Goal: Obtain resource: Download file/media

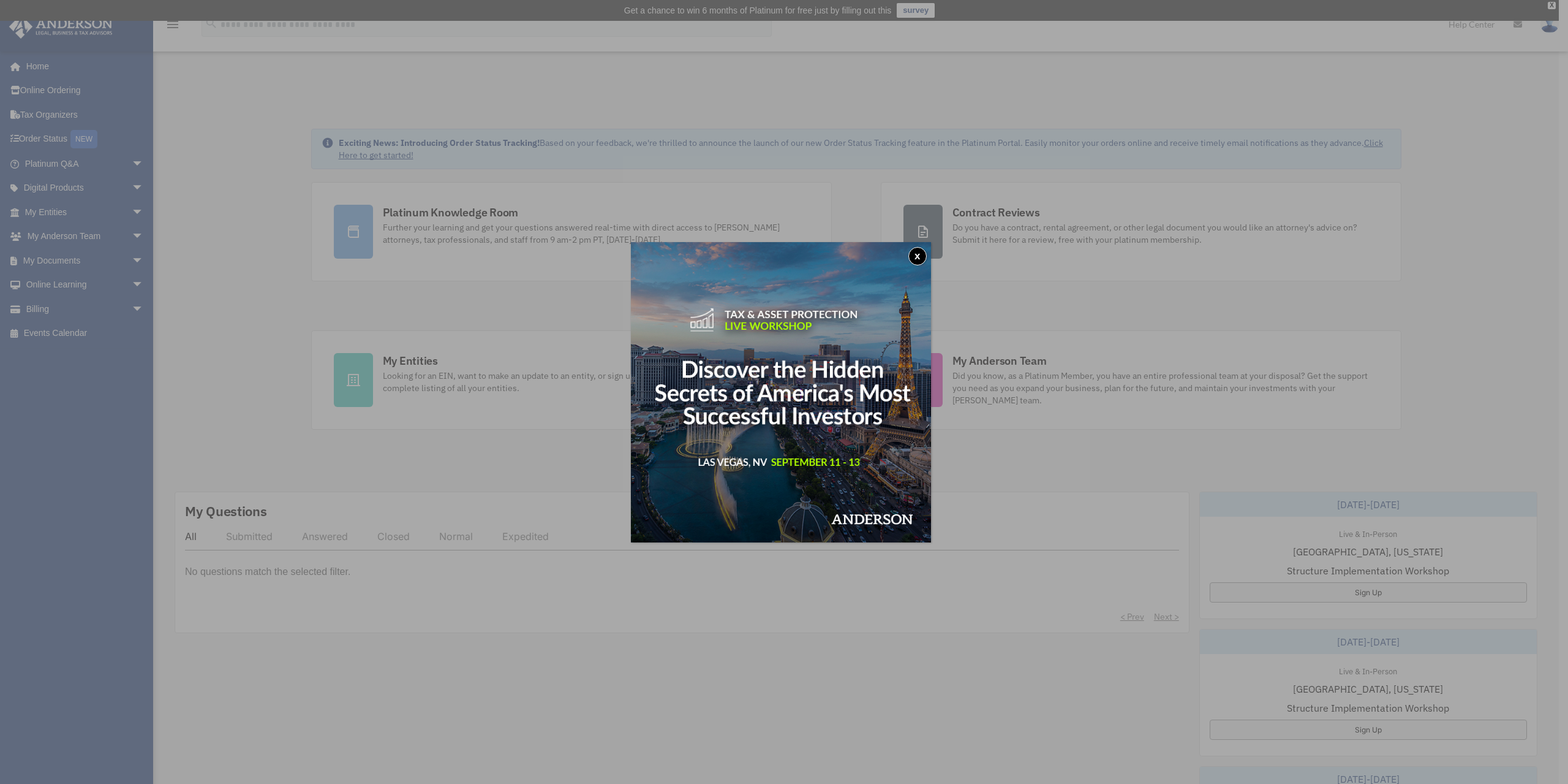
click at [925, 261] on button "x" at bounding box center [917, 256] width 18 height 18
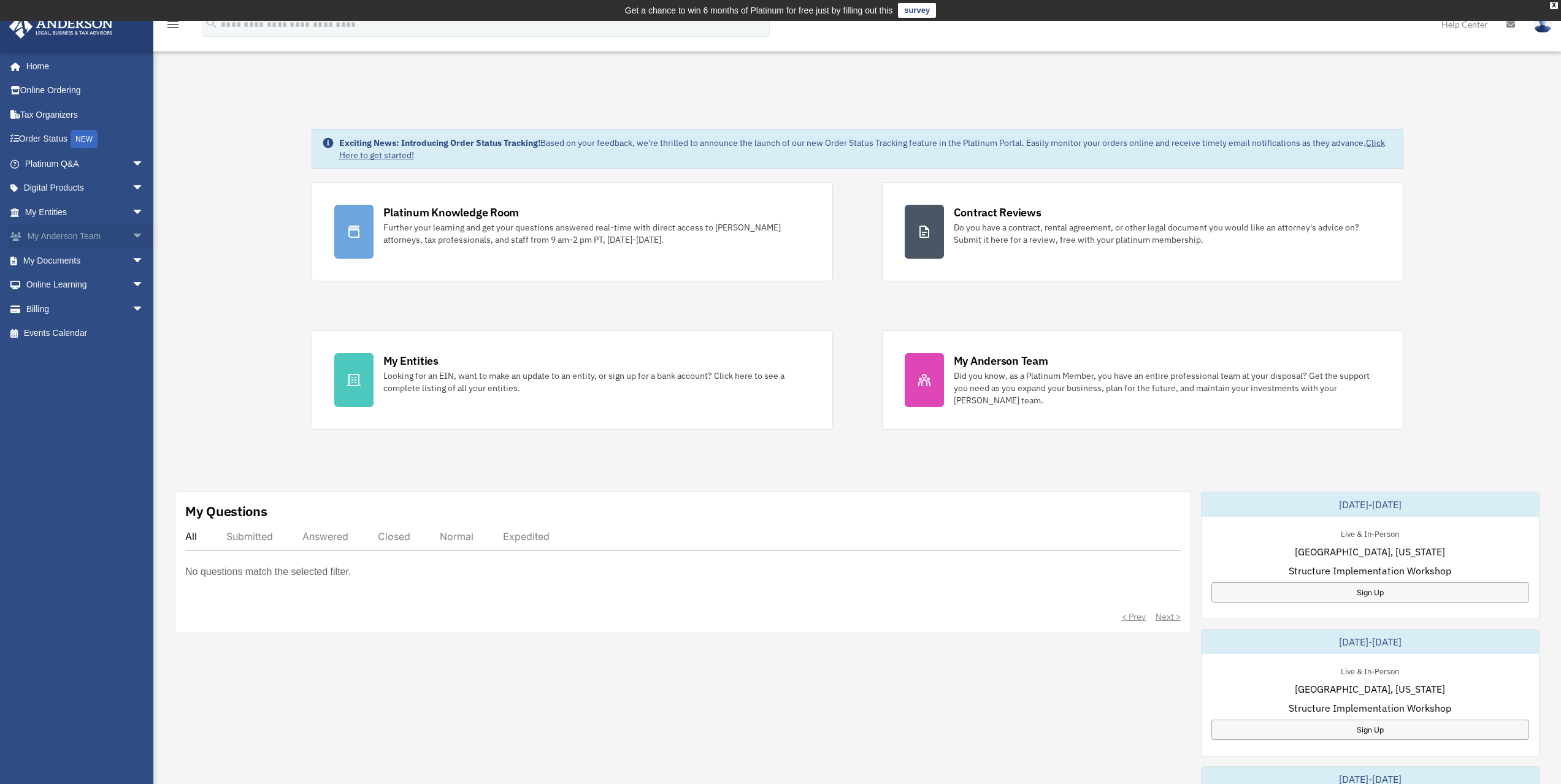
click at [132, 235] on span "arrow_drop_down" at bounding box center [145, 236] width 25 height 25
click at [73, 256] on link "My Anderson Team" at bounding box center [90, 260] width 146 height 25
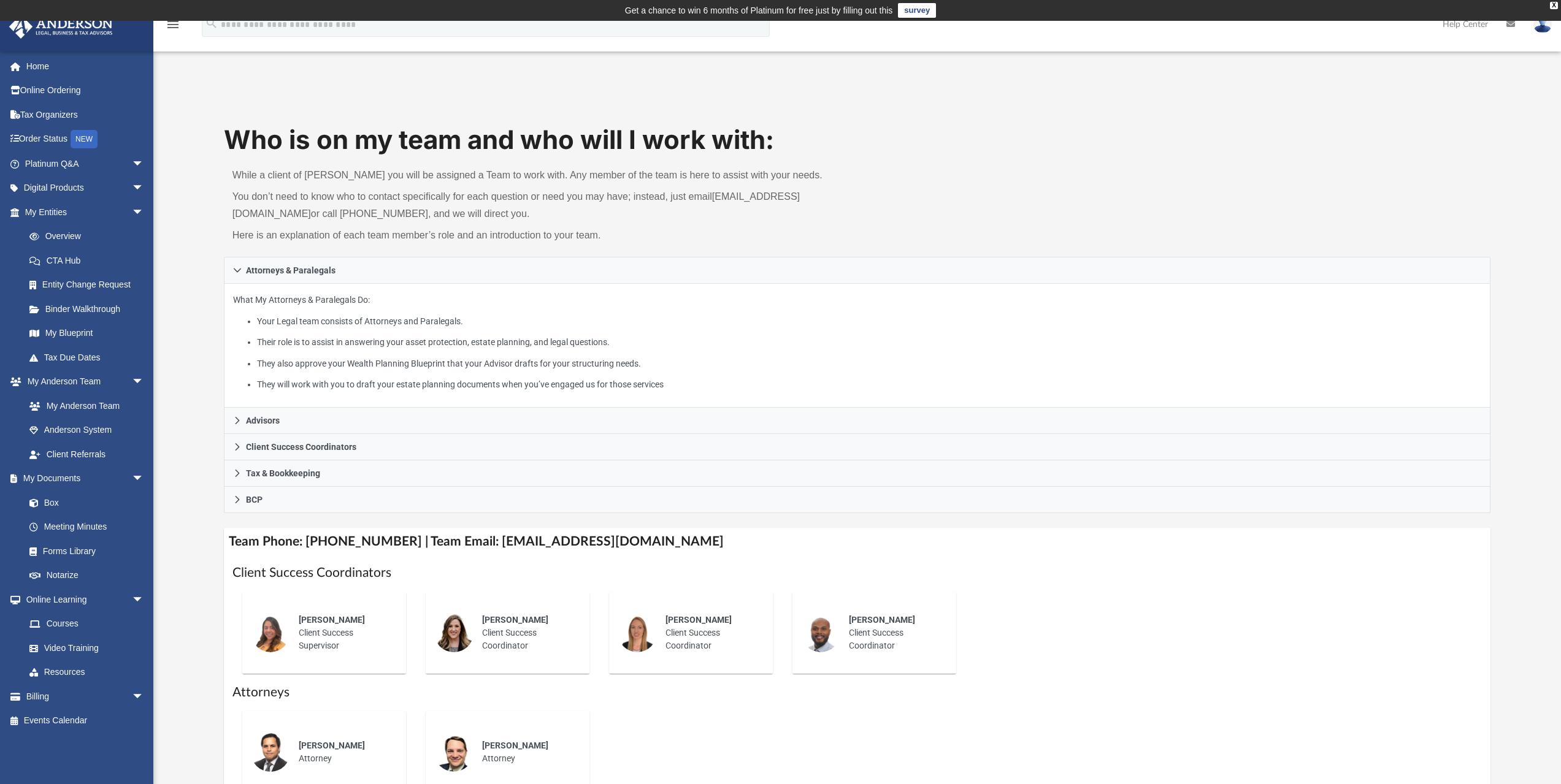
scroll to position [326, 0]
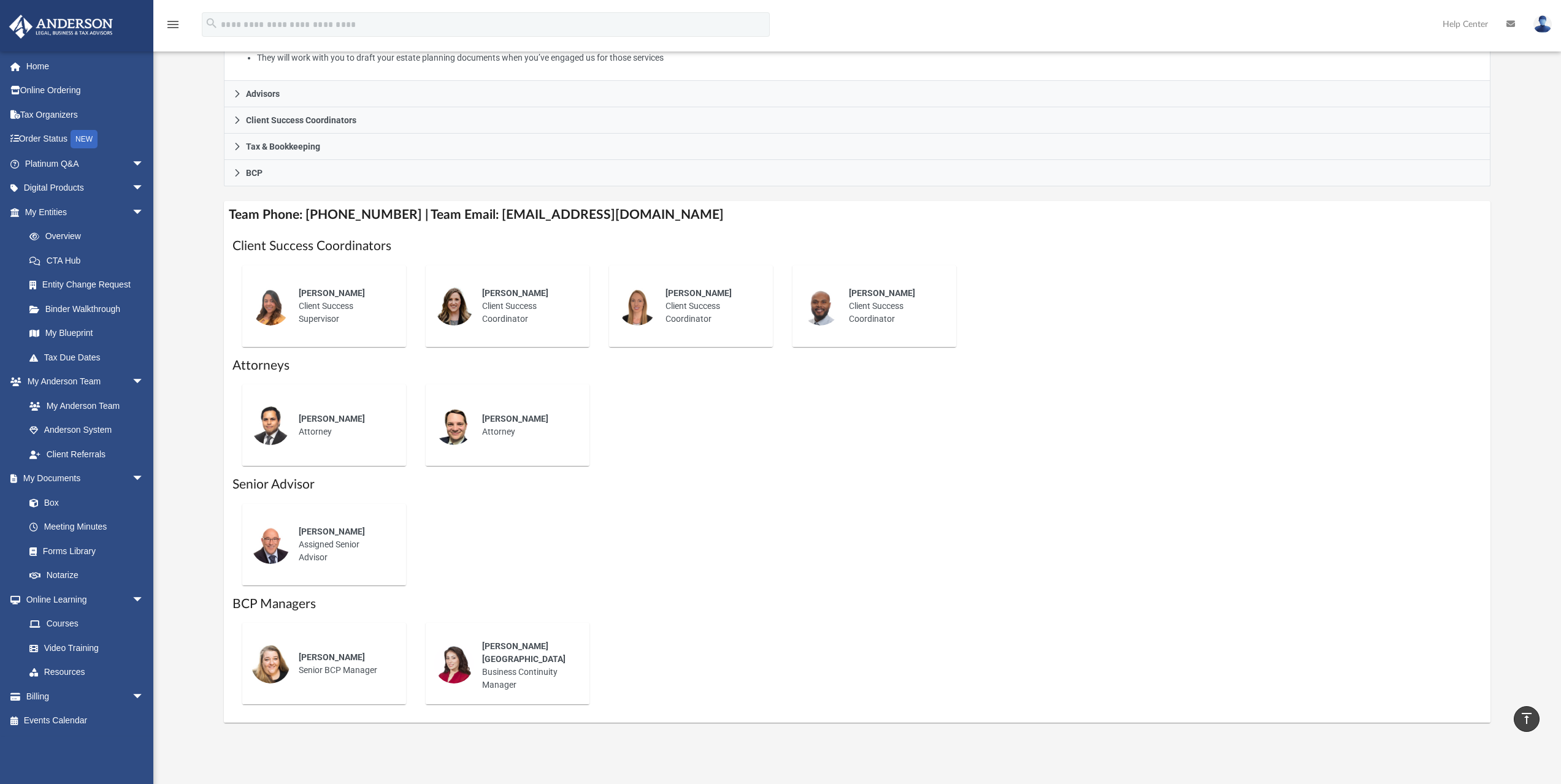
click at [462, 322] on img at bounding box center [453, 305] width 39 height 39
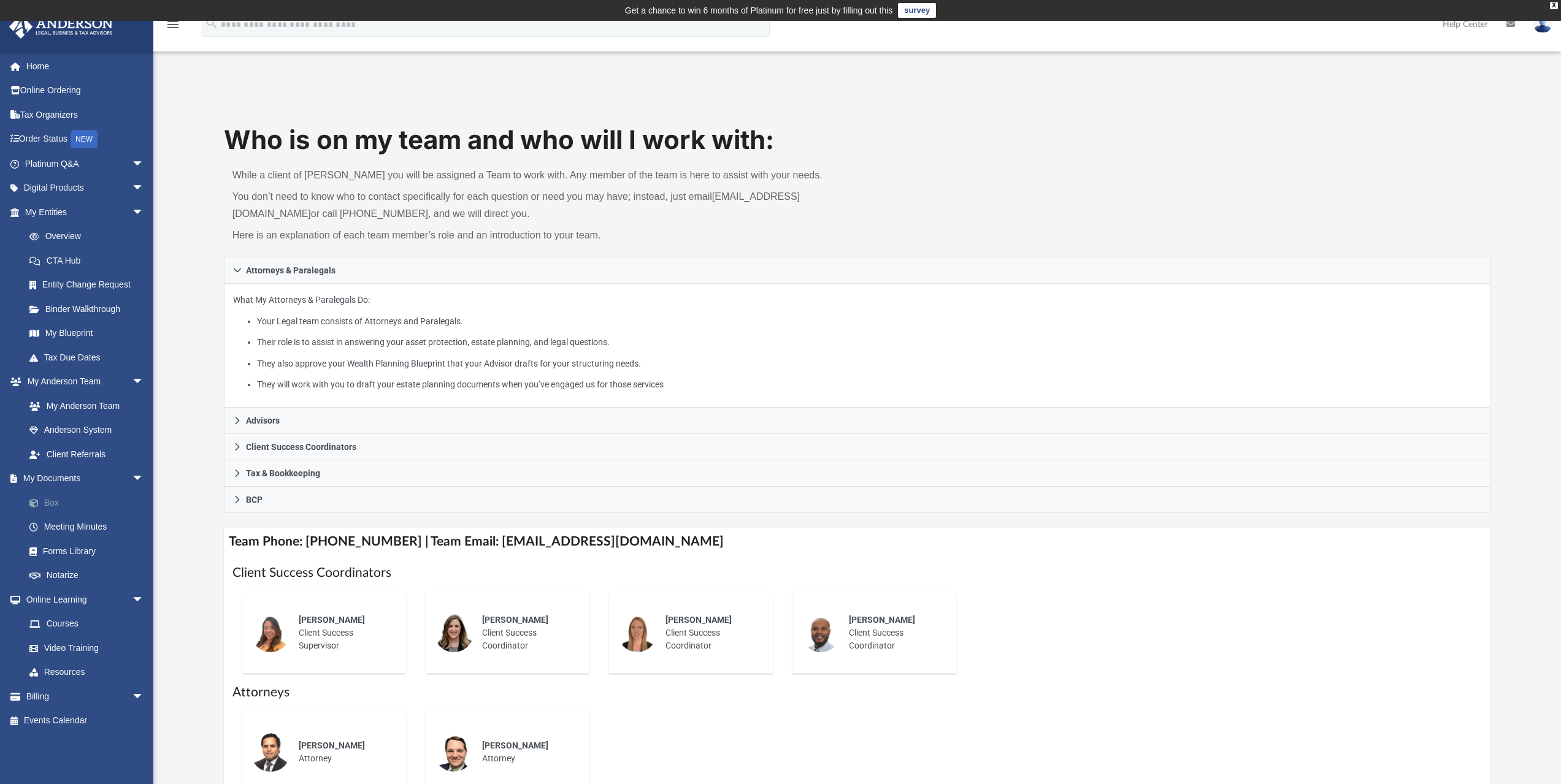
click at [49, 502] on link "Box" at bounding box center [90, 503] width 146 height 25
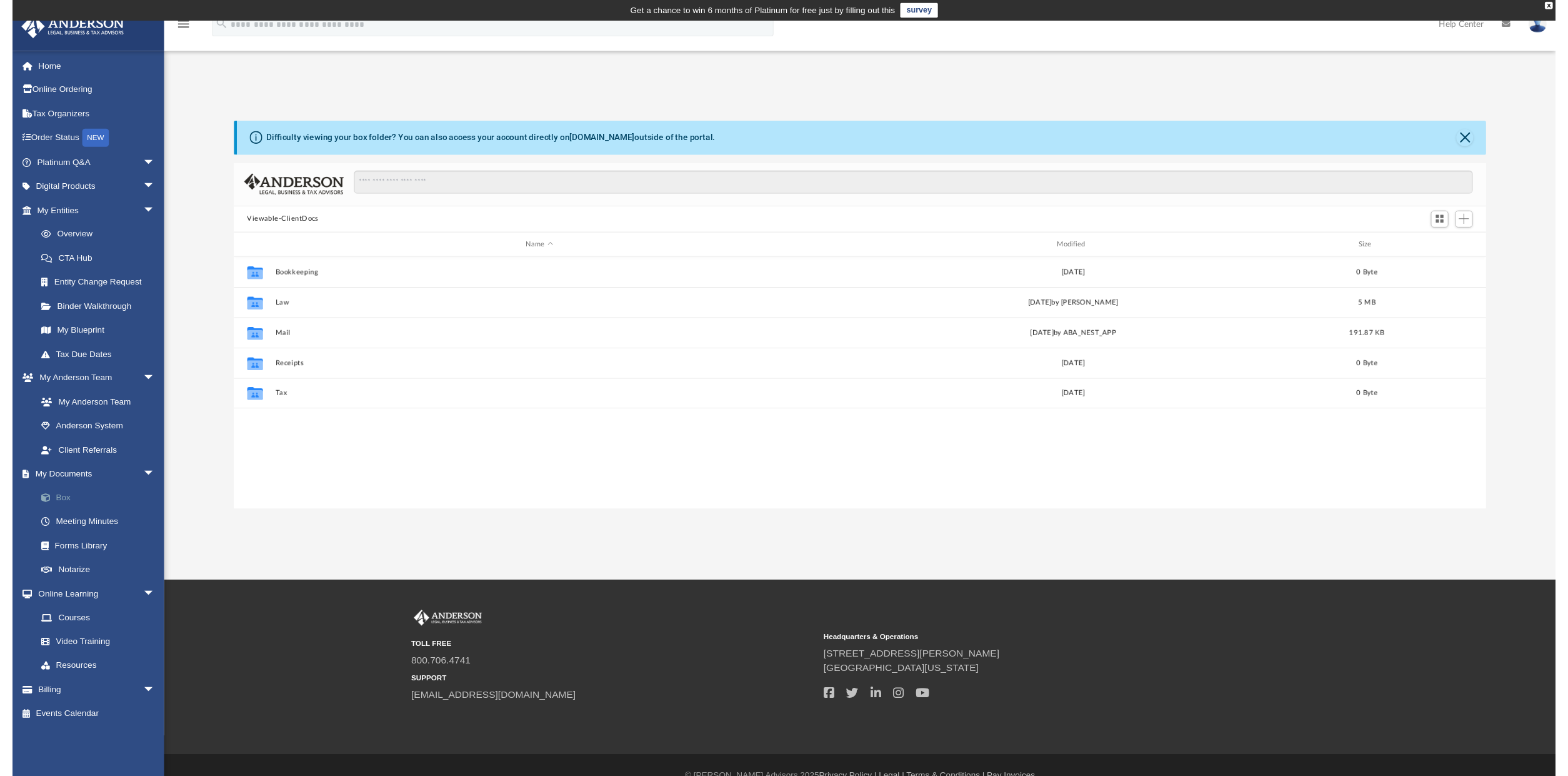
scroll to position [275, 1281]
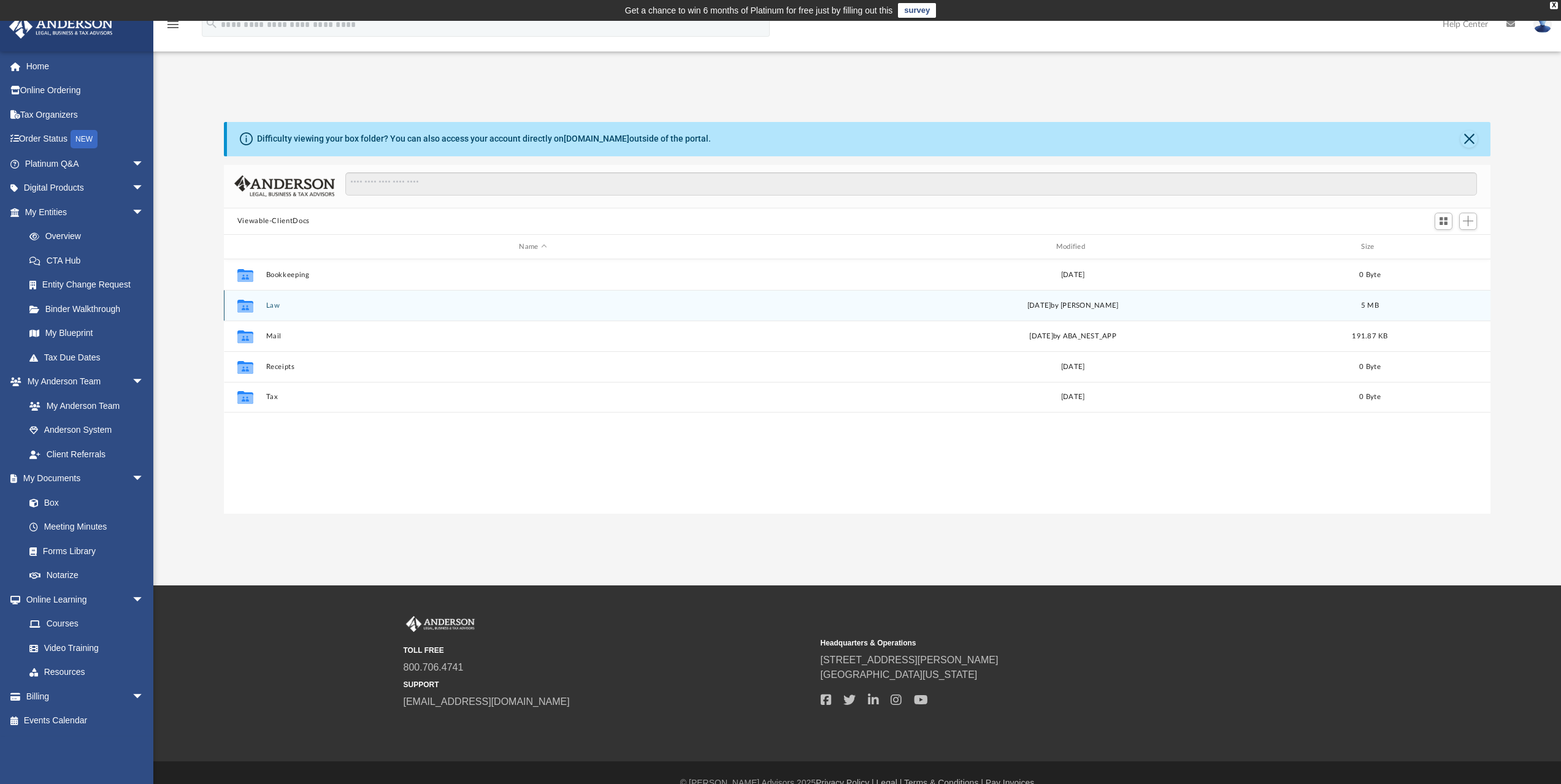
click at [266, 303] on button "Law" at bounding box center [532, 305] width 534 height 8
click at [292, 304] on button "Summit Holdings, LLC" at bounding box center [532, 305] width 534 height 8
click at [383, 304] on button "Summit Holdings, LLC - EIN Letter.pdf" at bounding box center [532, 305] width 534 height 8
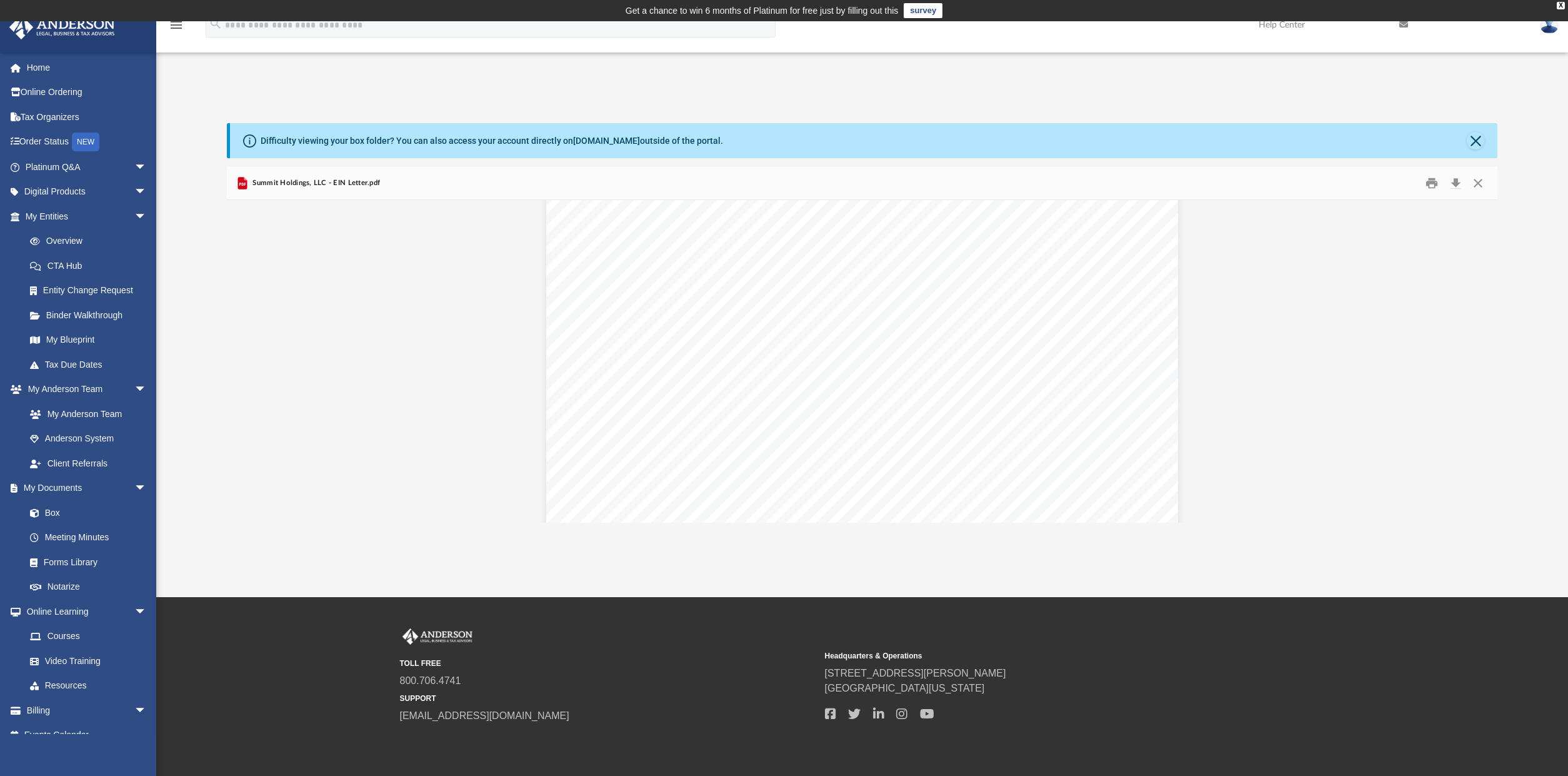
scroll to position [0, 0]
click at [1475, 178] on button "Close" at bounding box center [1477, 184] width 22 height 20
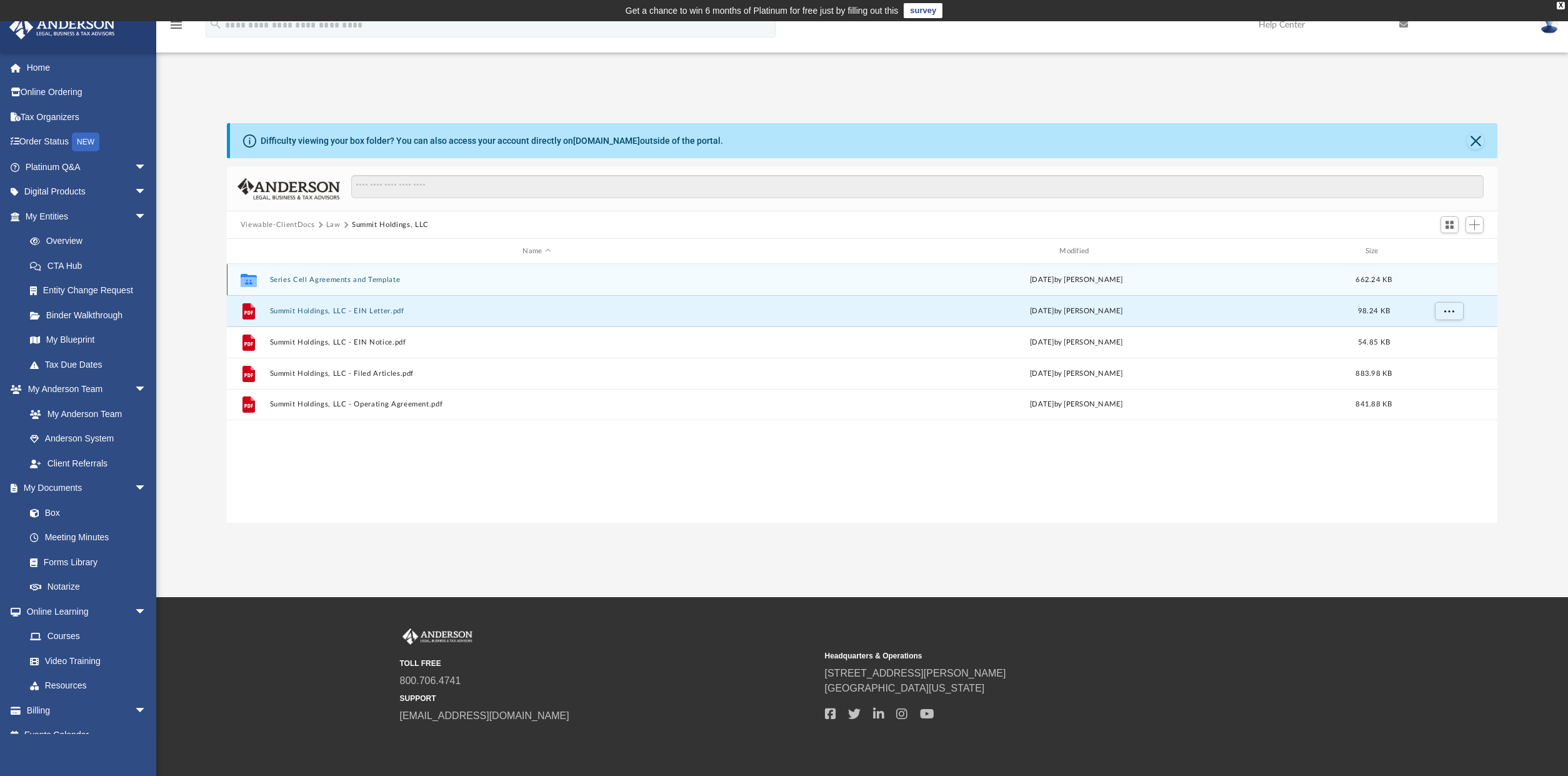
click at [353, 276] on button "Series Cell Agreements and Template" at bounding box center [536, 279] width 534 height 8
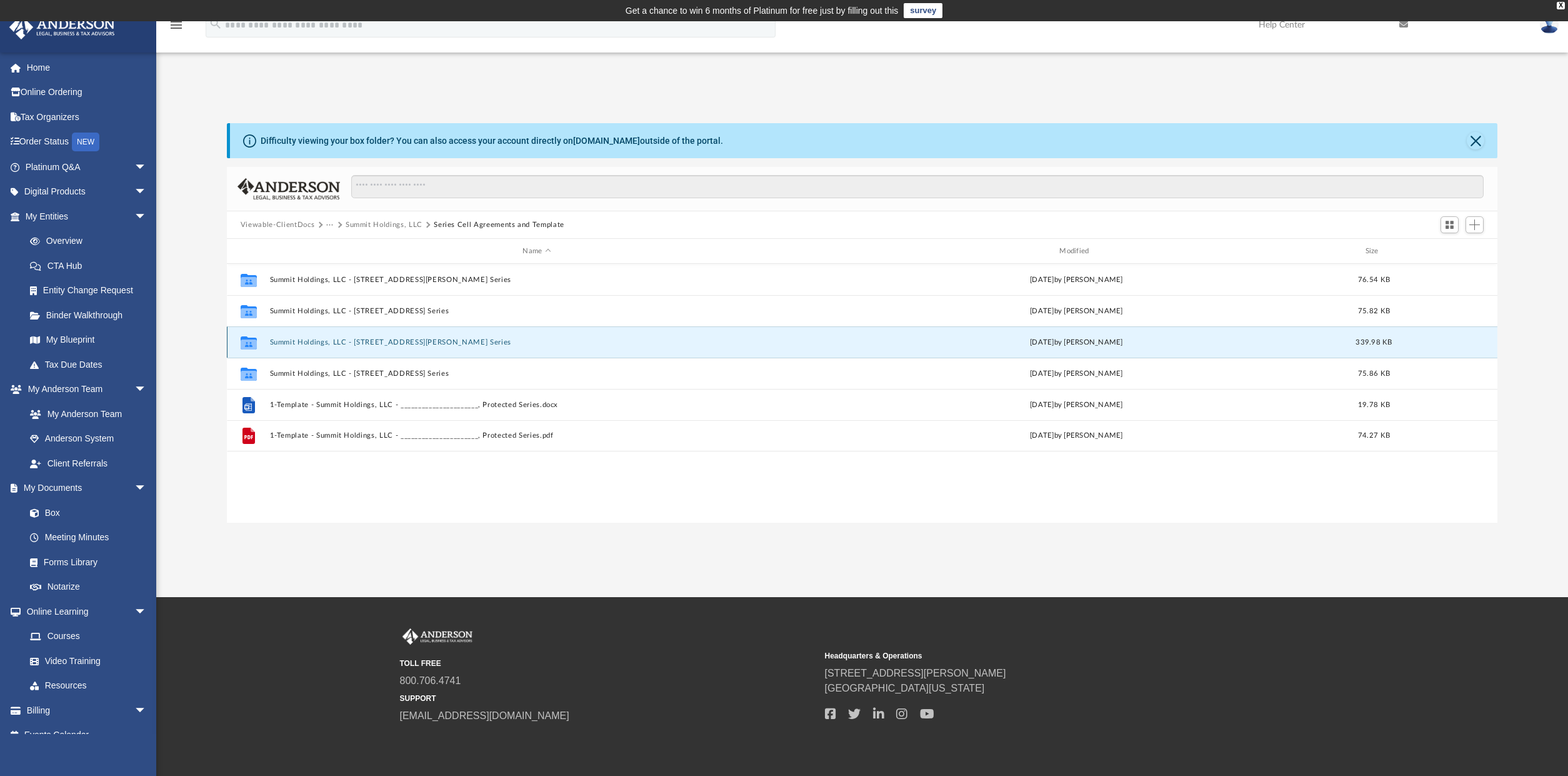
click at [357, 340] on button "Summit Holdings, LLC - 4894 Donald Ave, Protected Series" at bounding box center [536, 342] width 534 height 8
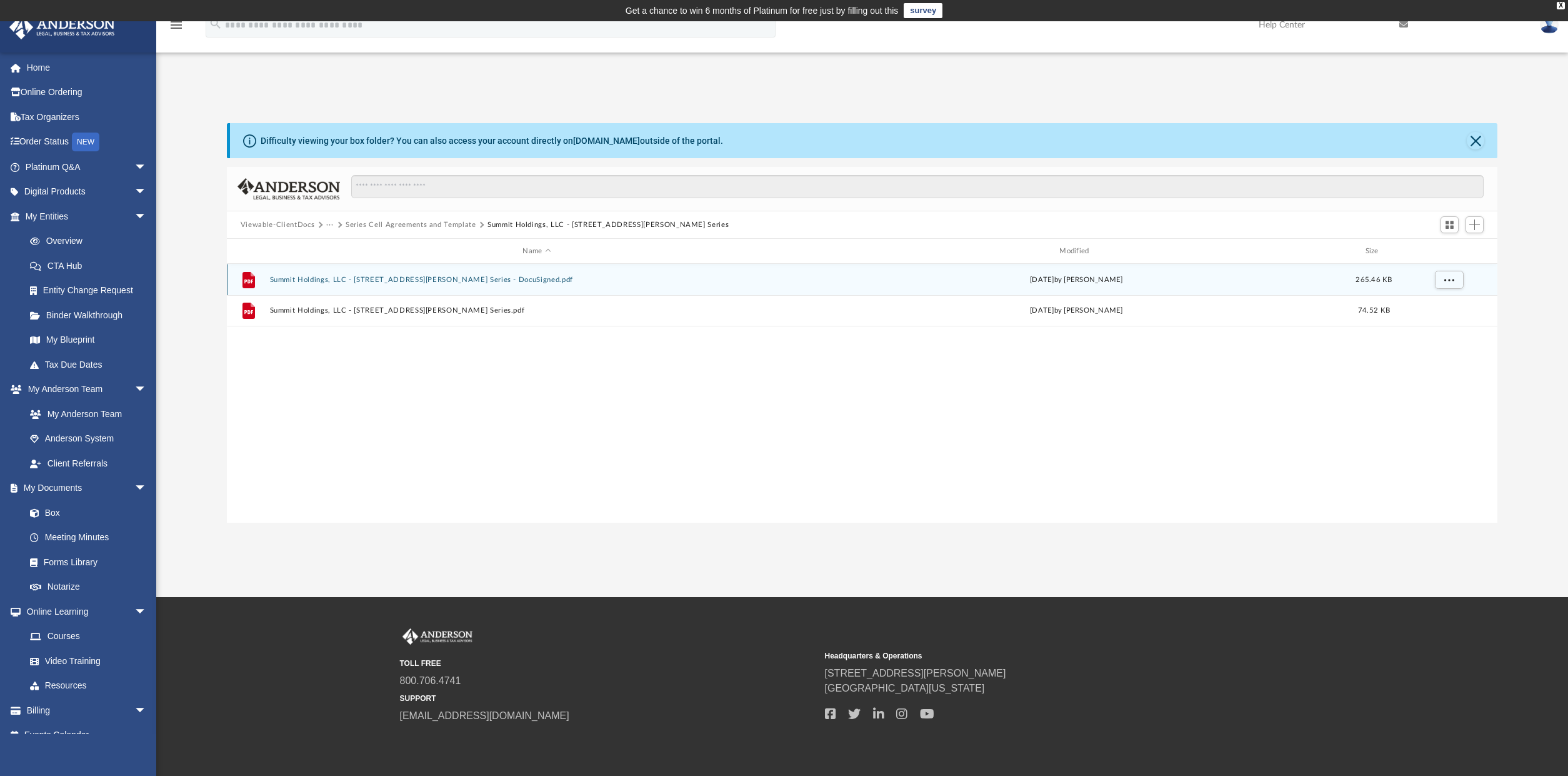
click at [419, 281] on button "Summit Holdings, LLC - 4894 Donald Ave, Protected Series - DocuSigned.pdf" at bounding box center [536, 279] width 534 height 8
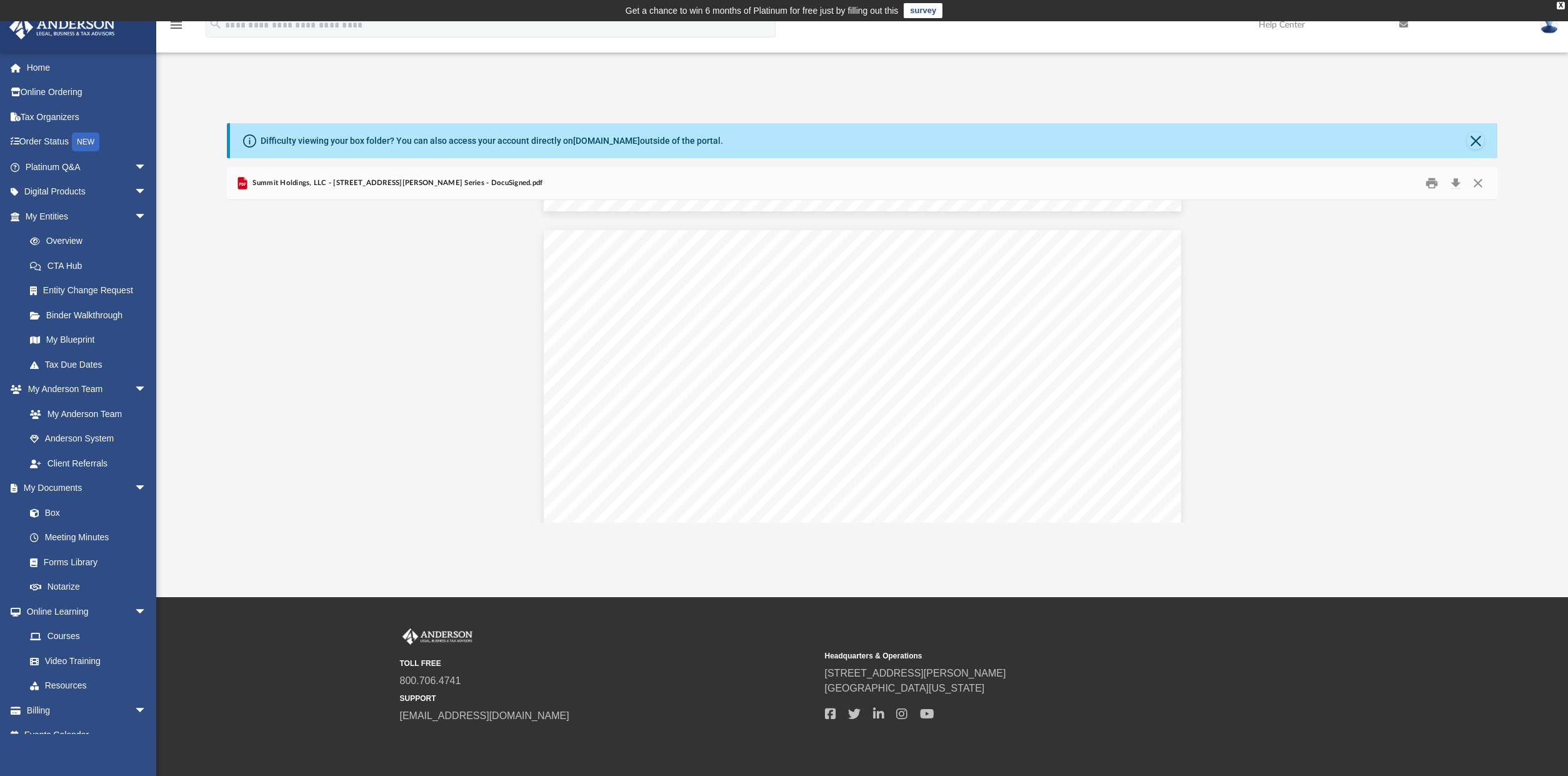
scroll to position [2000, 0]
click at [1472, 184] on button "Close" at bounding box center [1477, 184] width 22 height 20
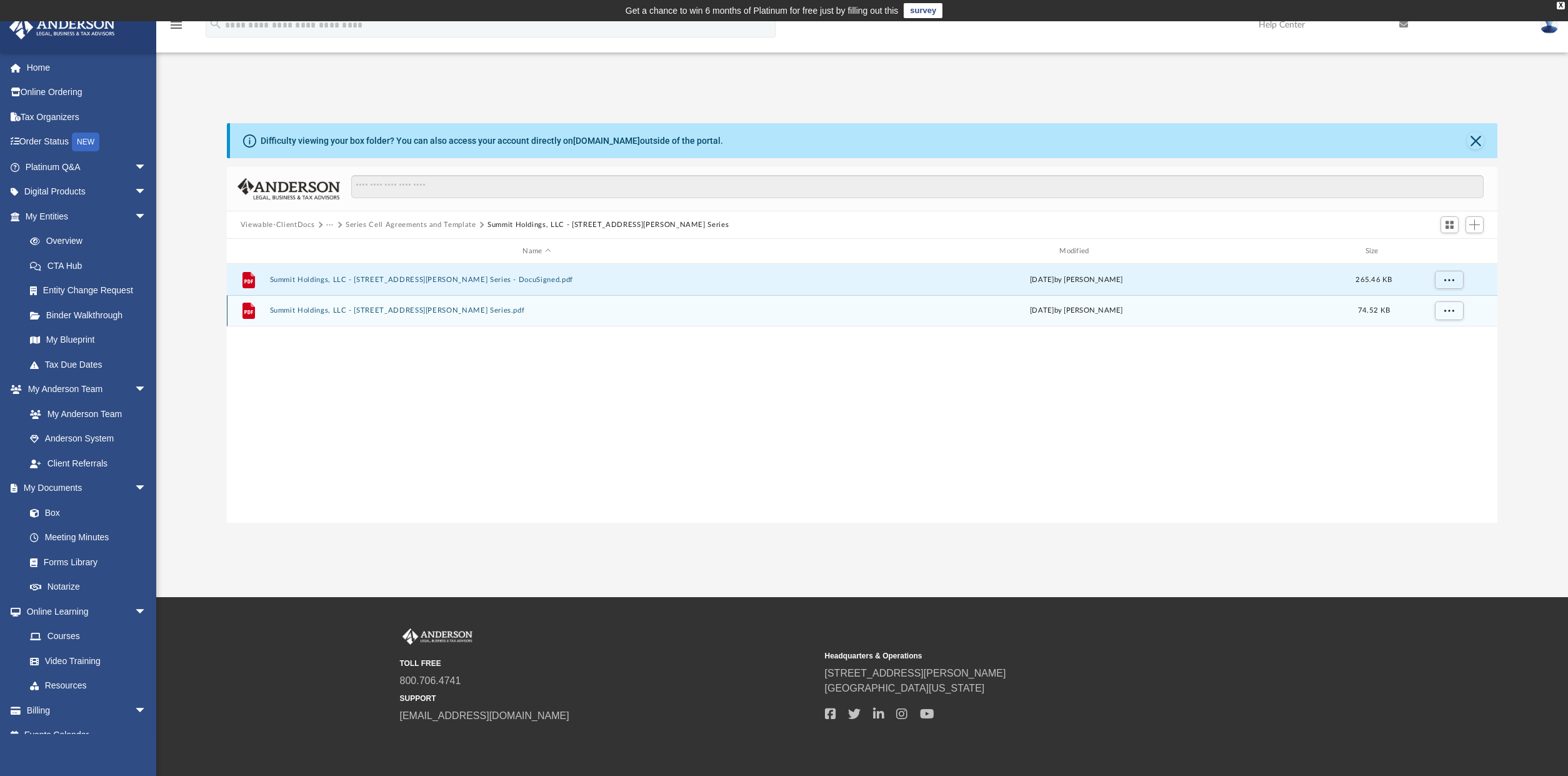
click at [394, 310] on button "Summit Holdings, LLC - 4894 Donald Ave, Protected Series.pdf" at bounding box center [536, 310] width 534 height 8
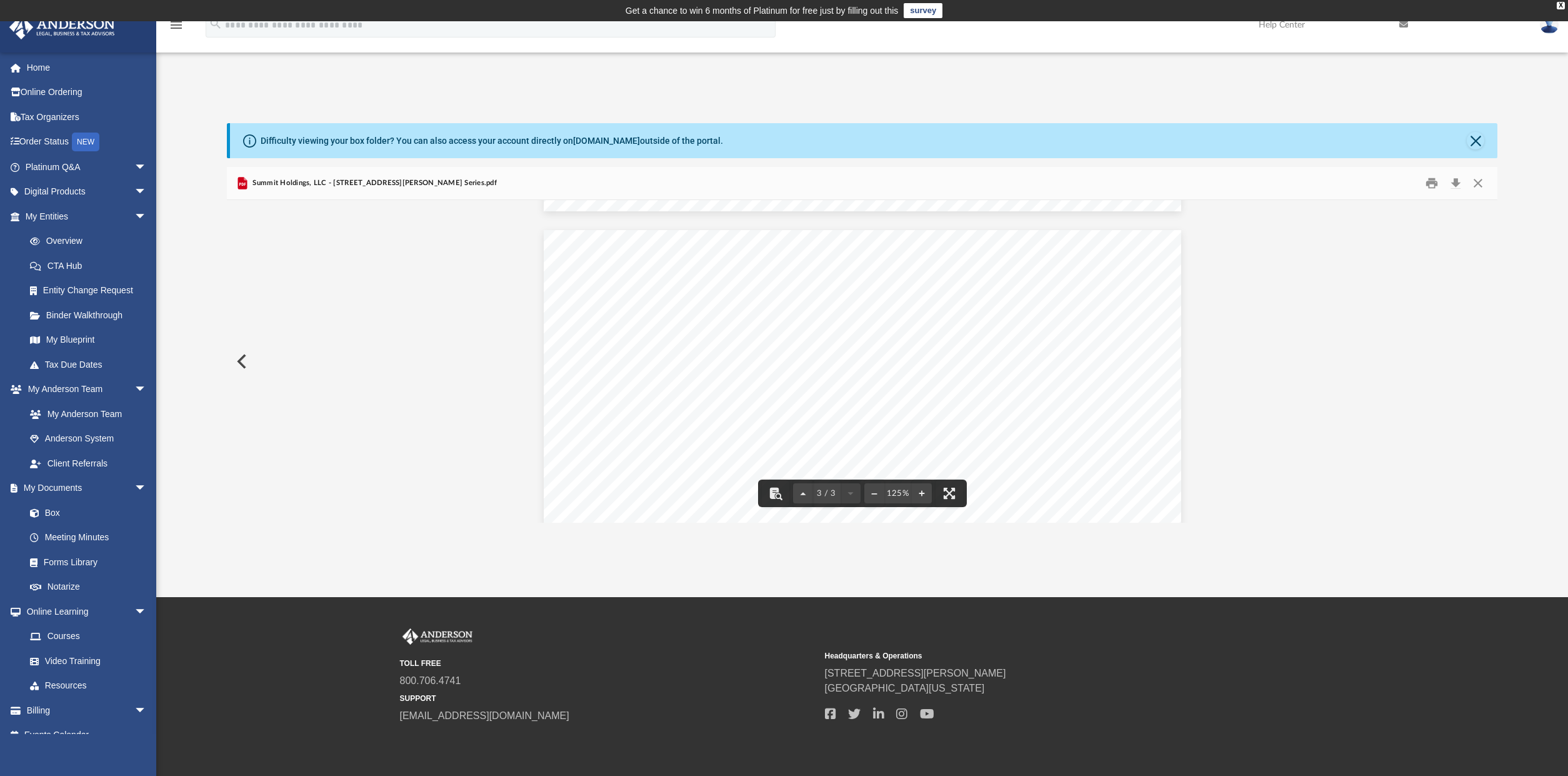
scroll to position [2209, 0]
click at [1475, 180] on button "Close" at bounding box center [1477, 184] width 22 height 20
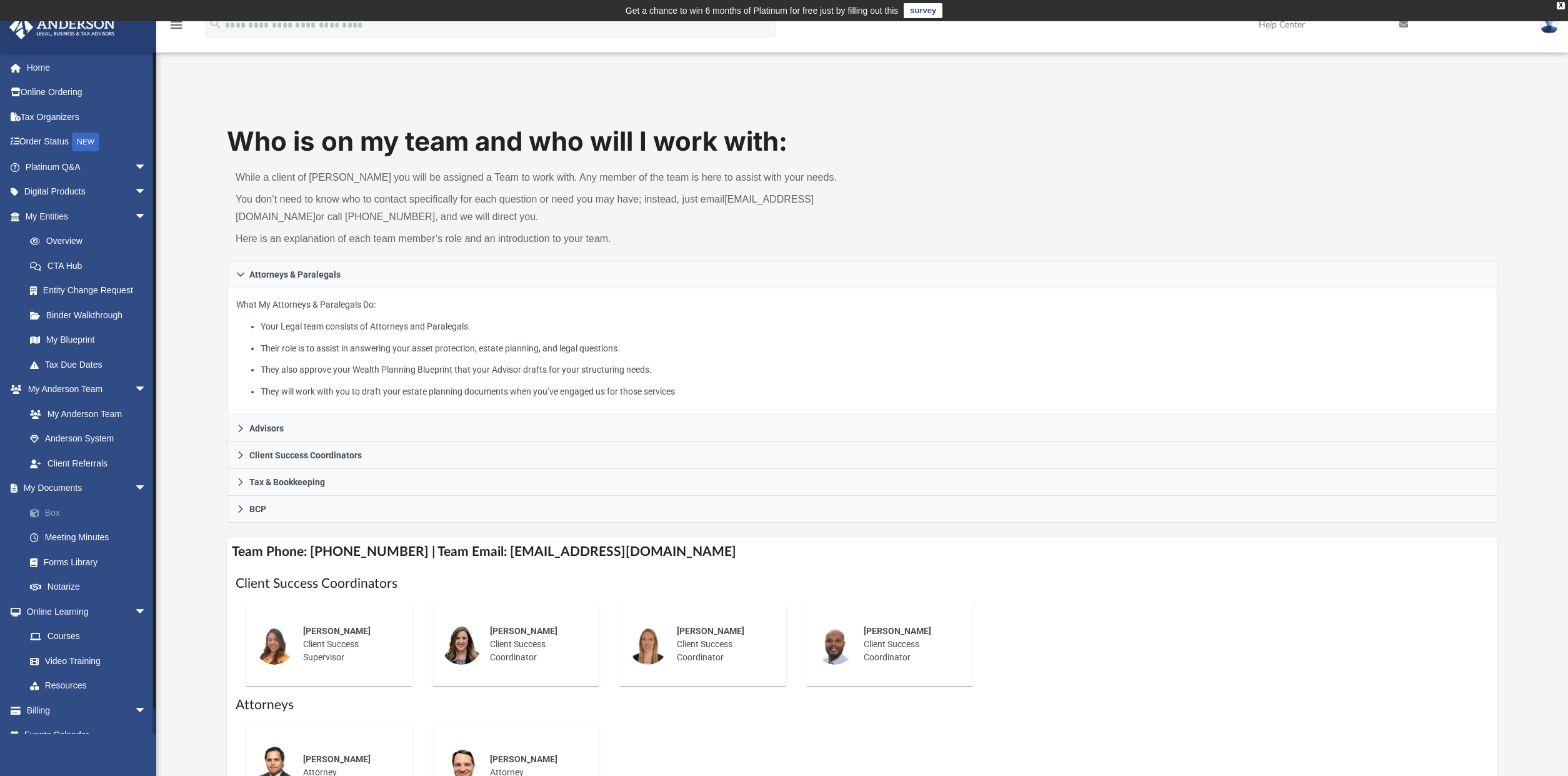
click at [77, 514] on link "Box" at bounding box center [92, 512] width 148 height 25
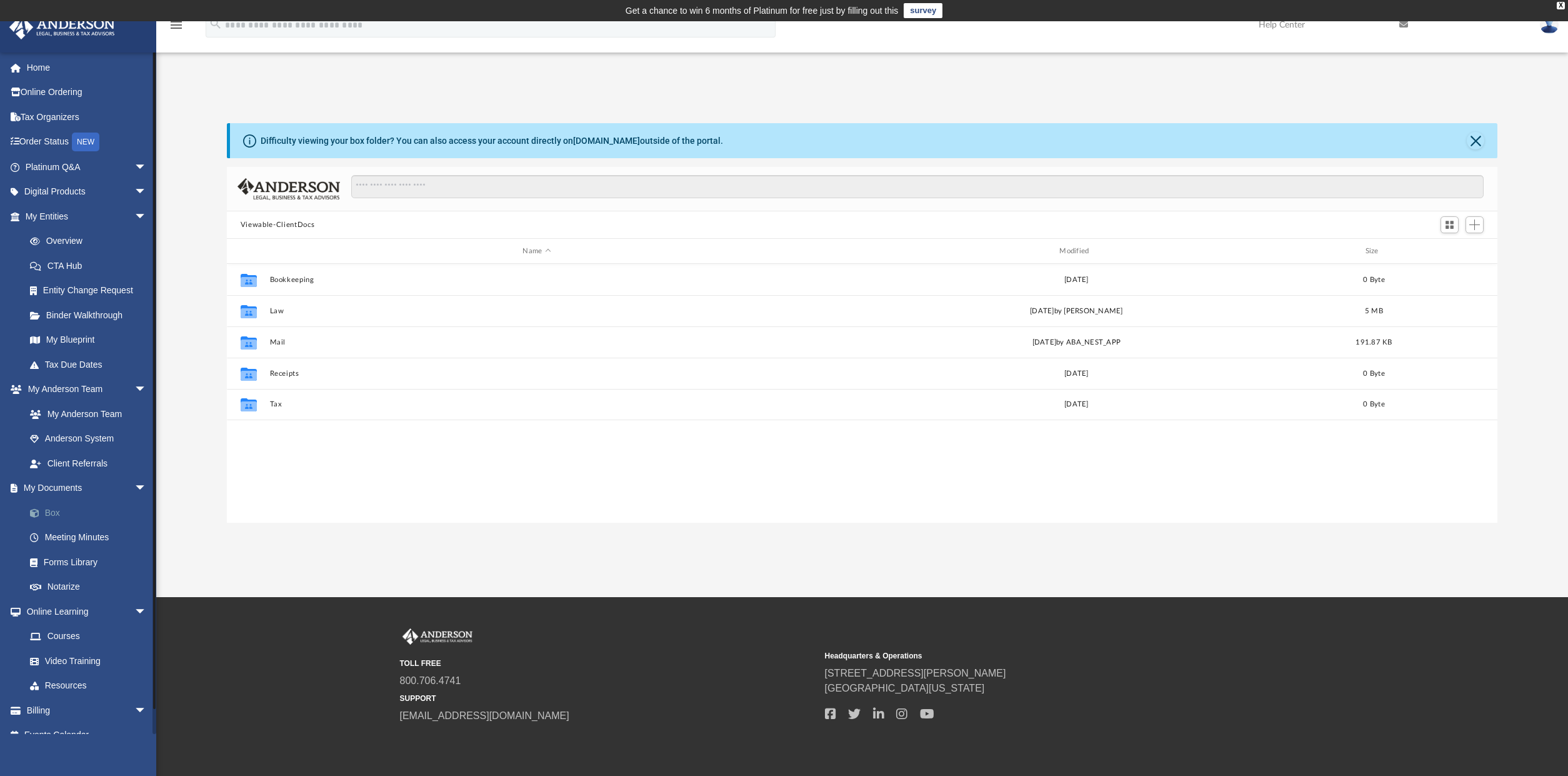
scroll to position [275, 1261]
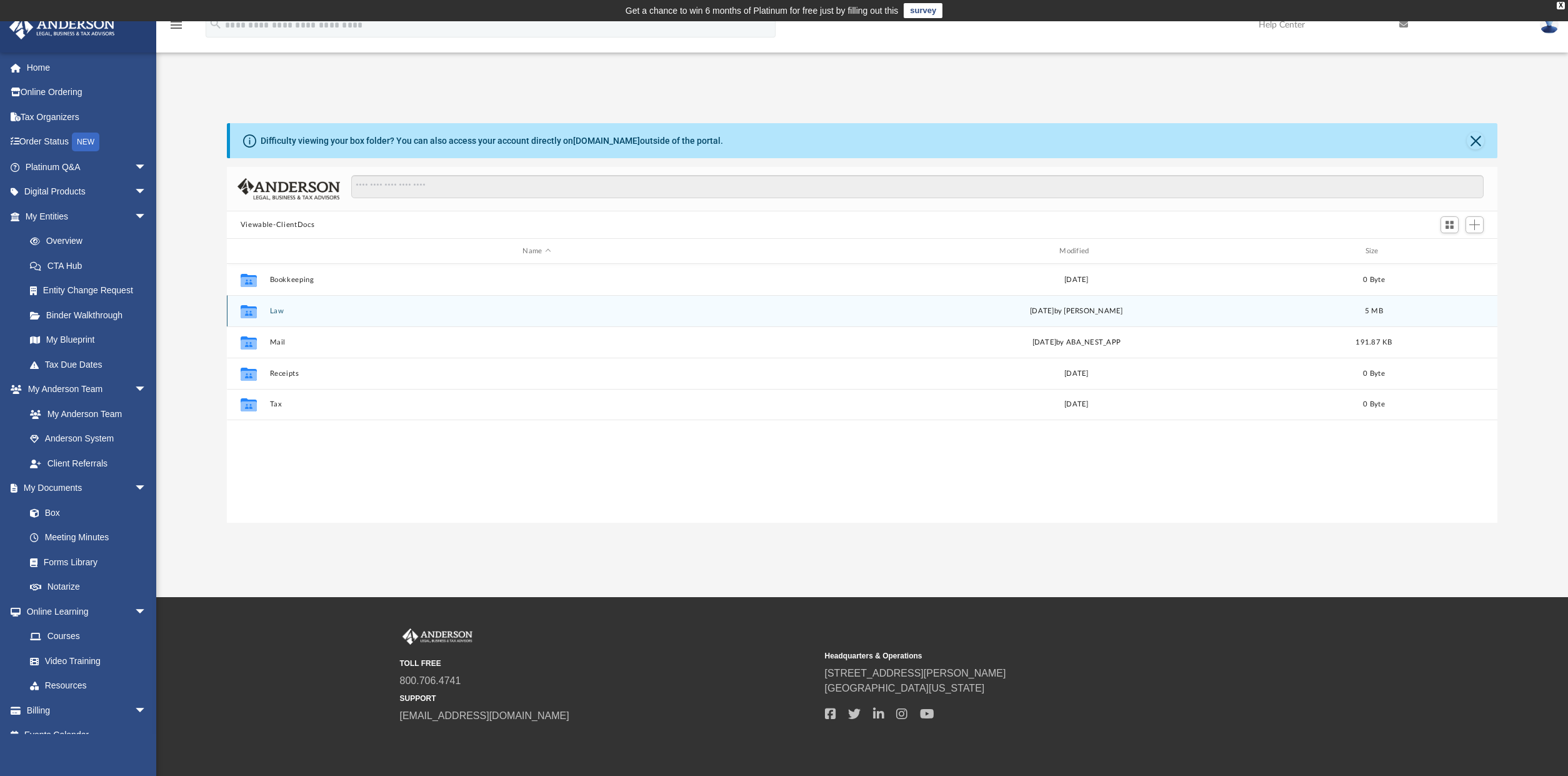
click at [295, 305] on div "Collaborated Folder Law Mon May 19 2025 by Tomas Diaz-Marin 5 MB" at bounding box center [862, 310] width 1270 height 31
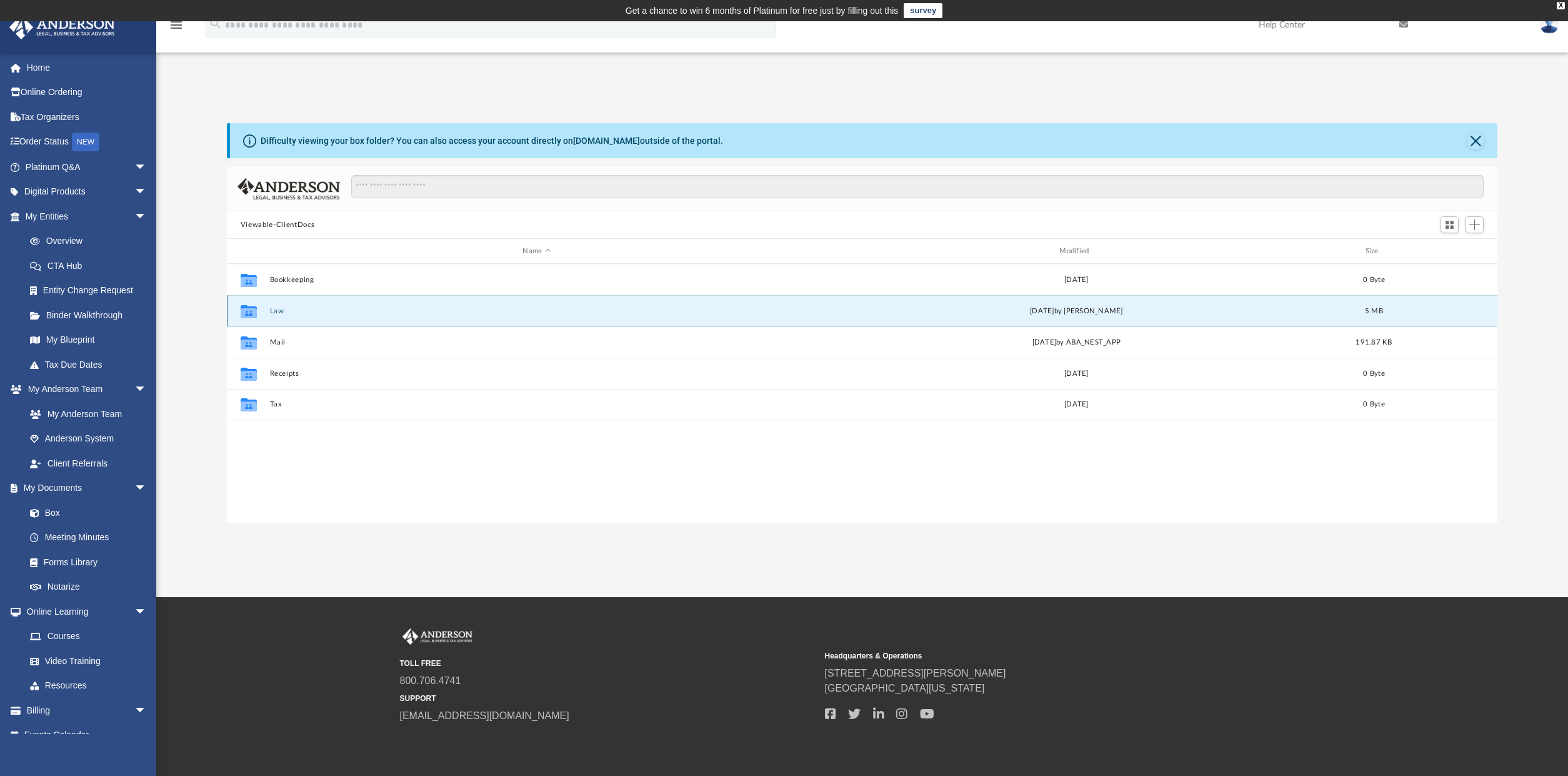
click at [271, 308] on button "Law" at bounding box center [536, 310] width 534 height 8
click at [335, 313] on button "Summit Holdings, LLC" at bounding box center [536, 310] width 534 height 8
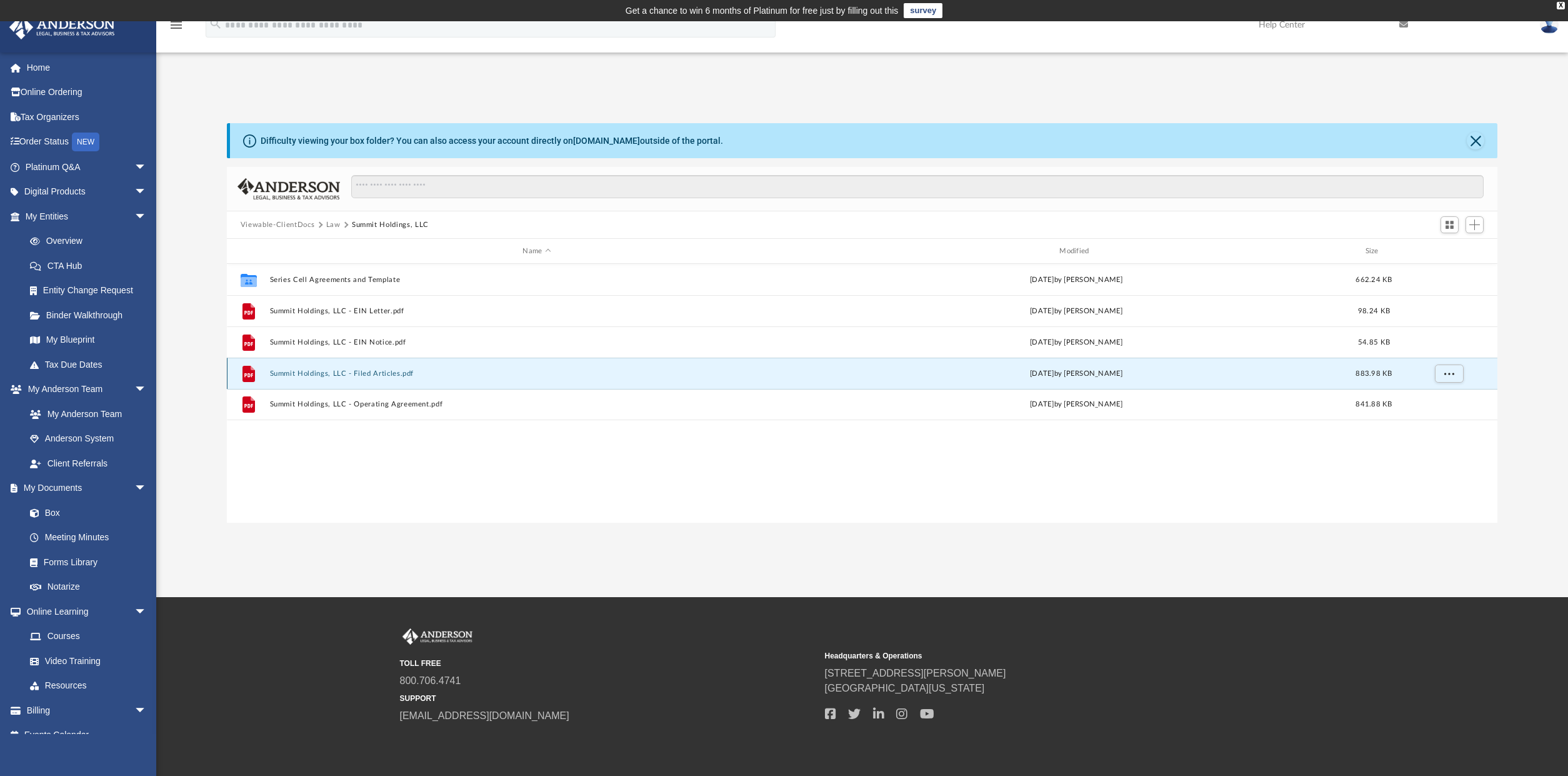
click at [350, 378] on button "Summit Holdings, LLC - Filed Articles.pdf" at bounding box center [536, 373] width 534 height 8
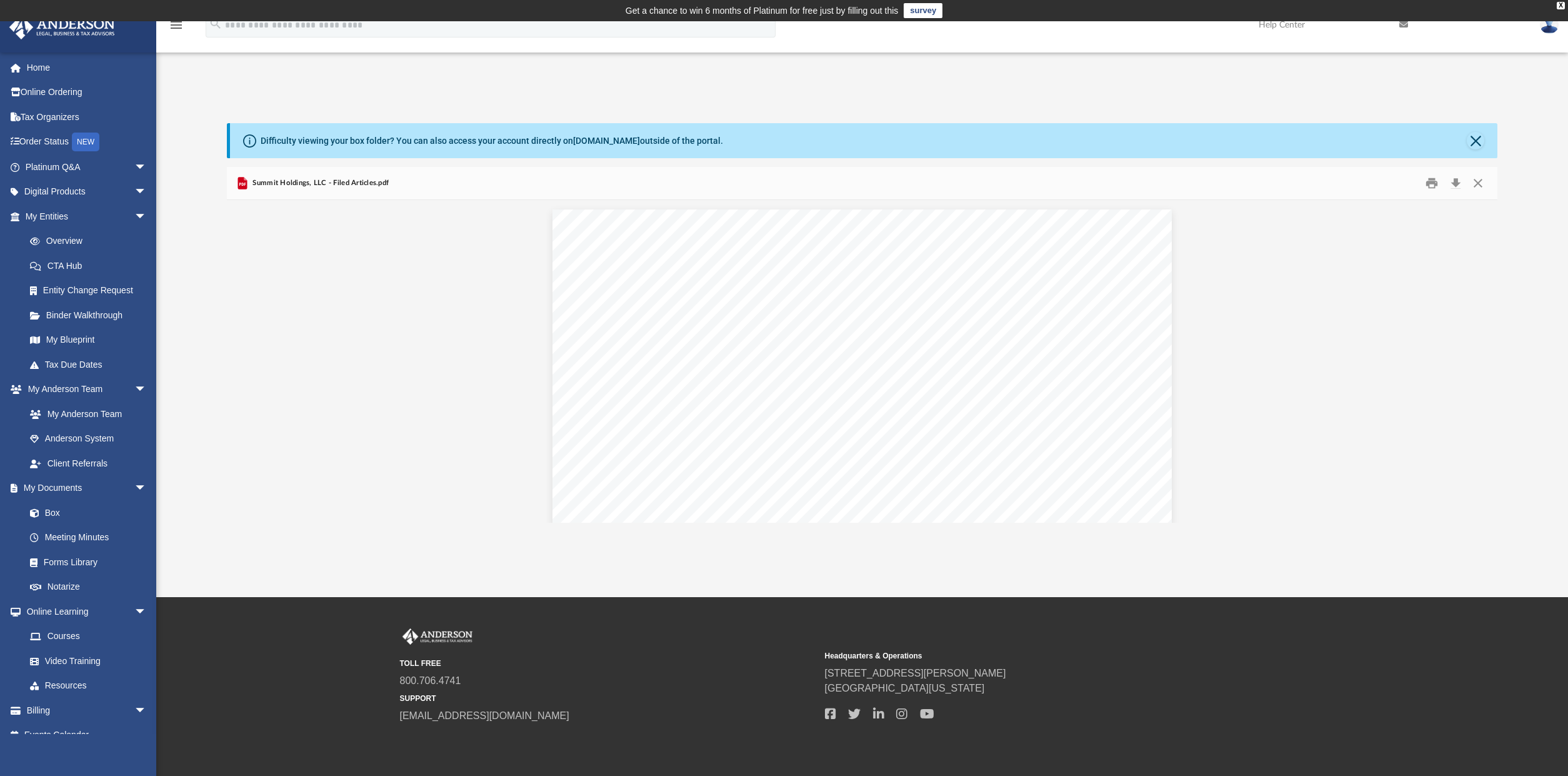
scroll to position [1792, 0]
drag, startPoint x: 1494, startPoint y: 346, endPoint x: 1489, endPoint y: 364, distance: 18.7
click at [1489, 364] on button "Preview" at bounding box center [1483, 361] width 27 height 35
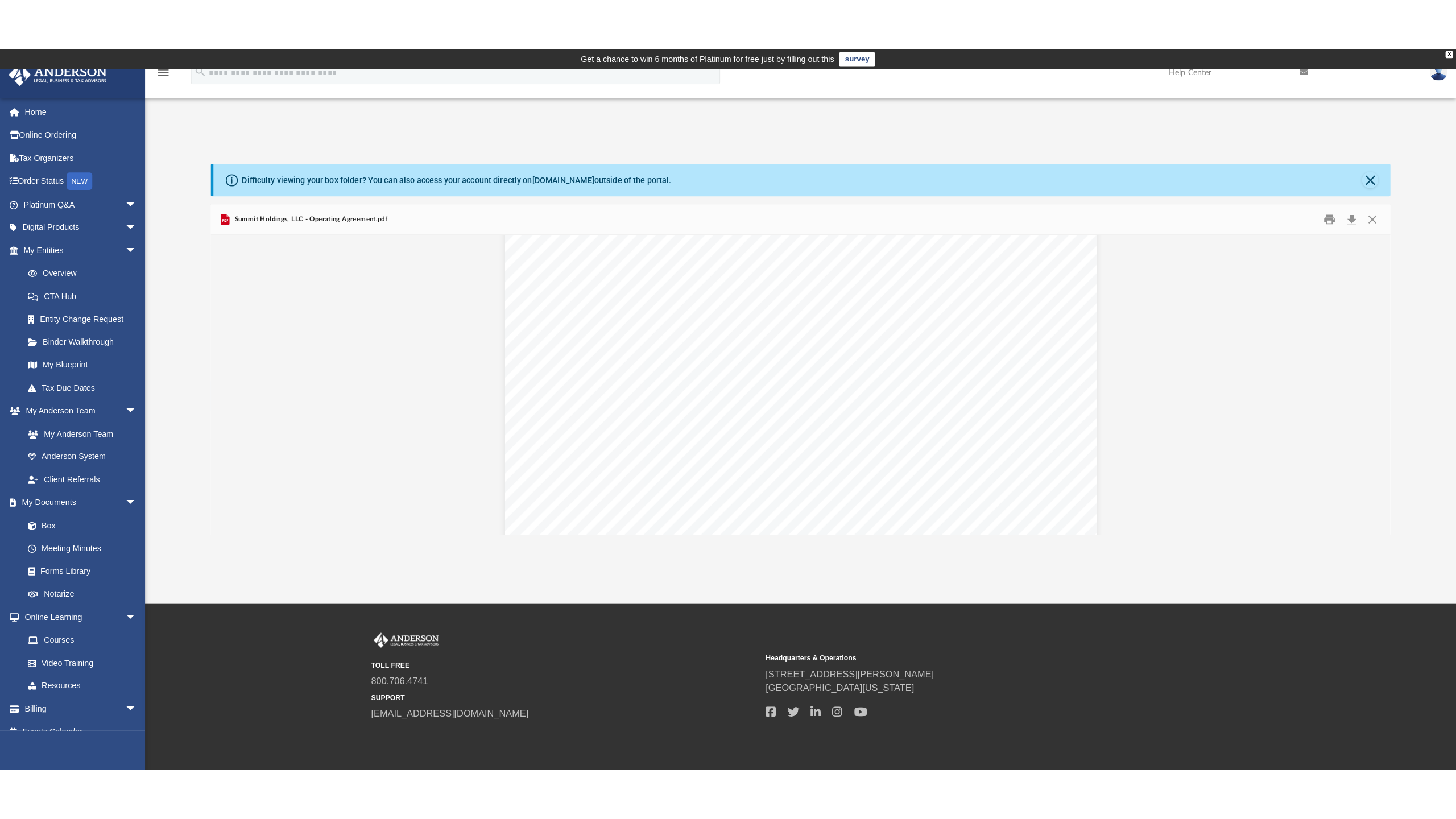
scroll to position [607, 0]
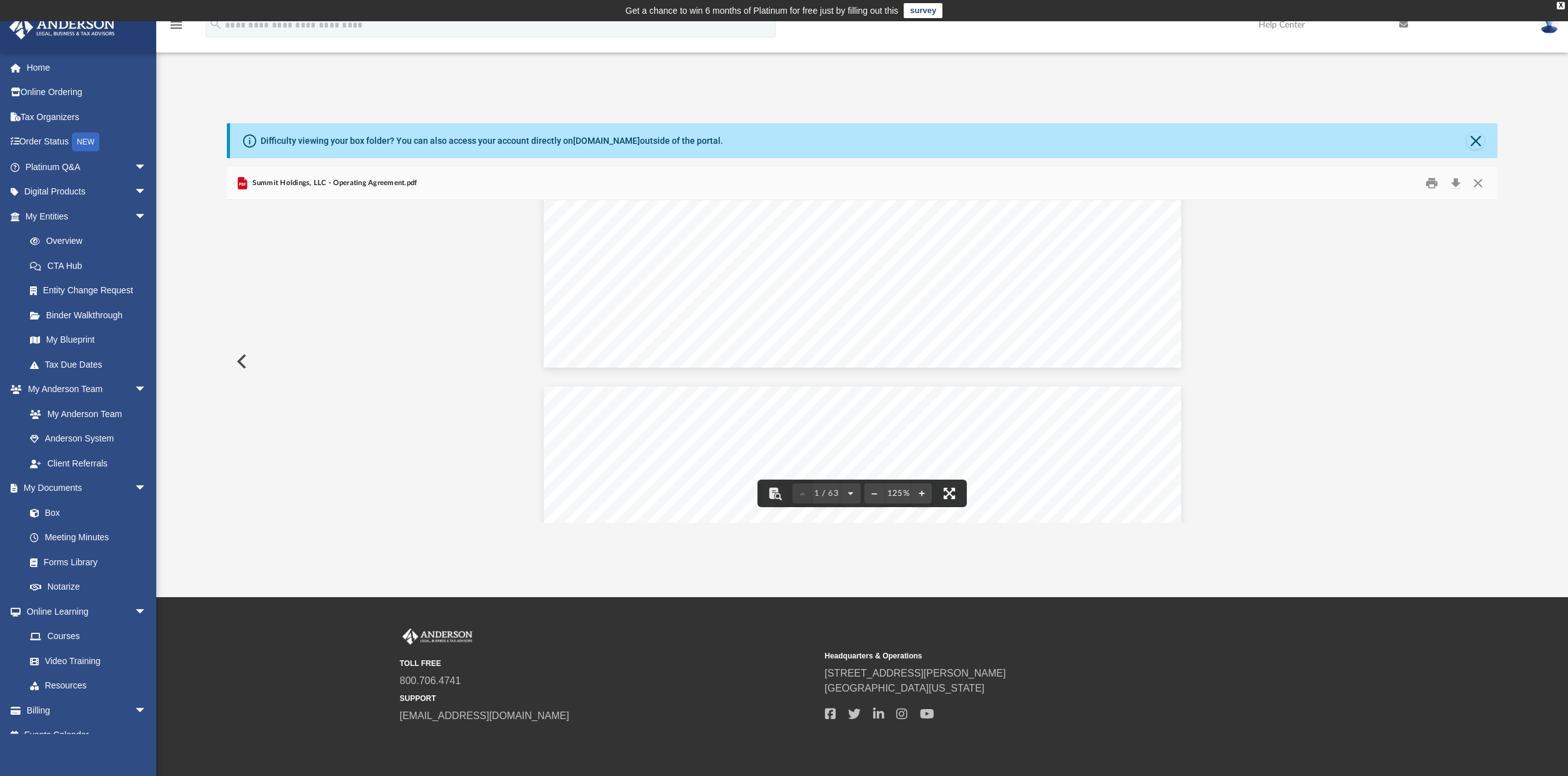
click at [948, 488] on button "File preview" at bounding box center [949, 493] width 27 height 27
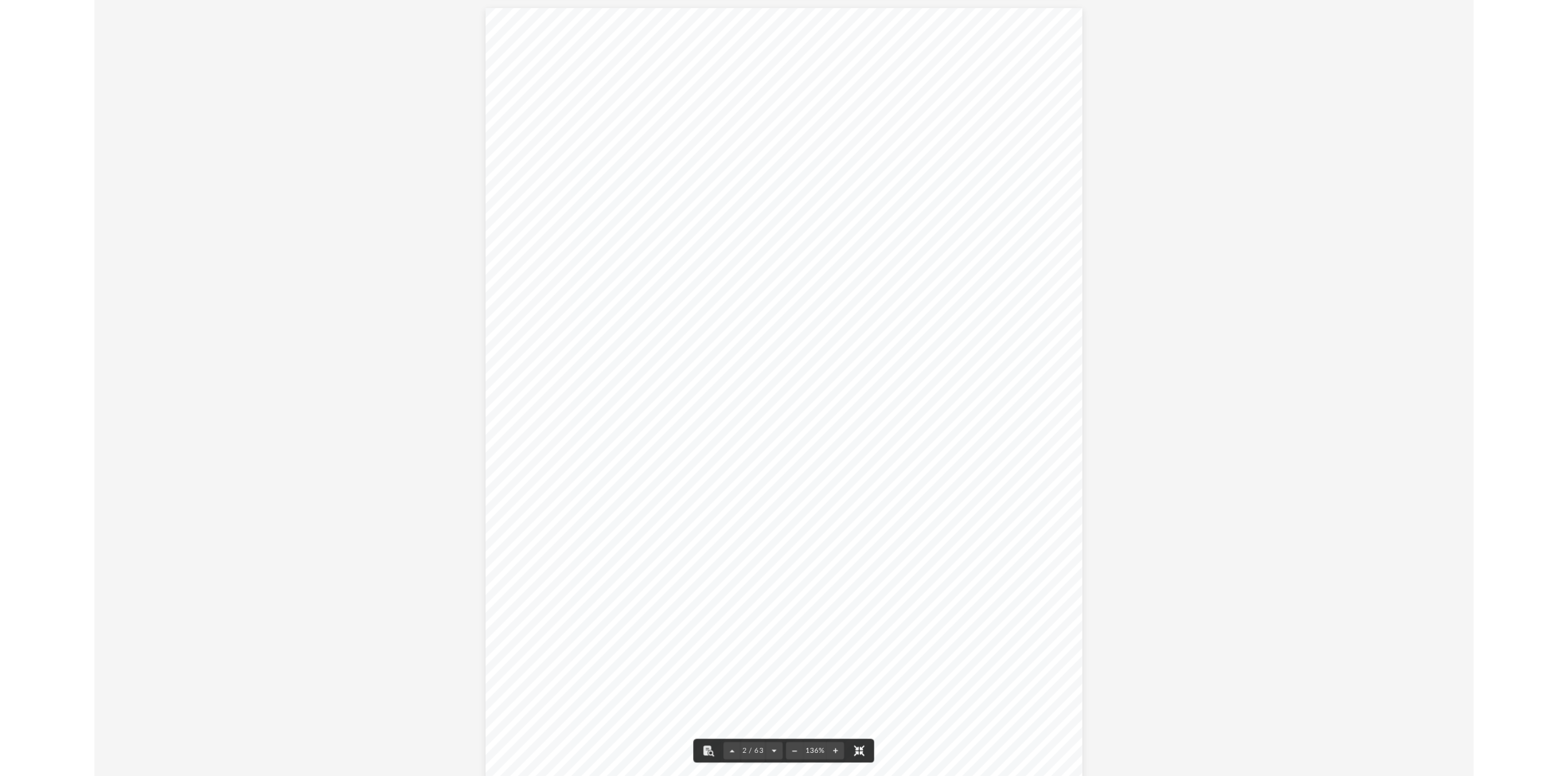
scroll to position [583, 0]
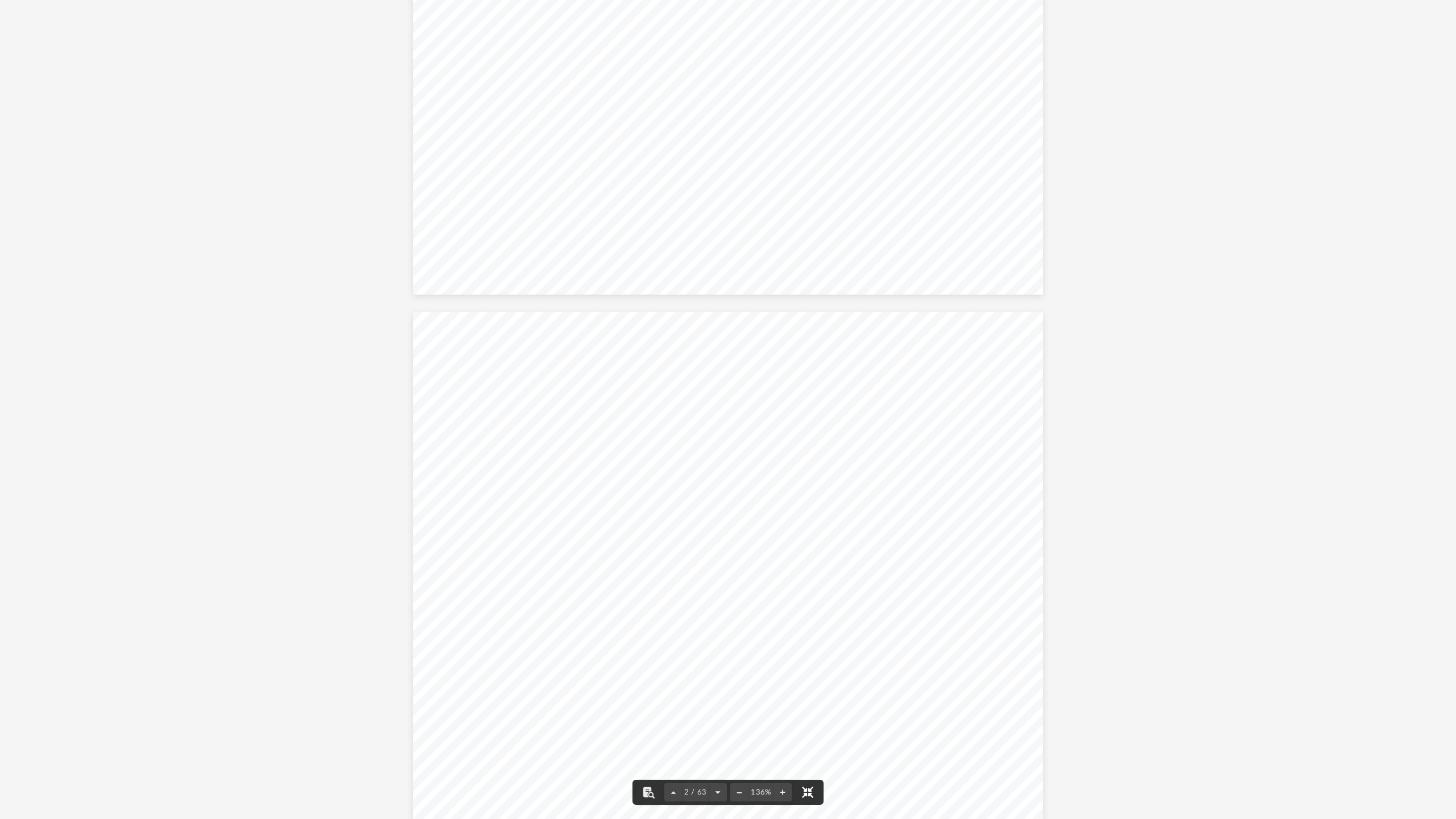
click at [808, 727] on button "File preview" at bounding box center [808, 792] width 25 height 25
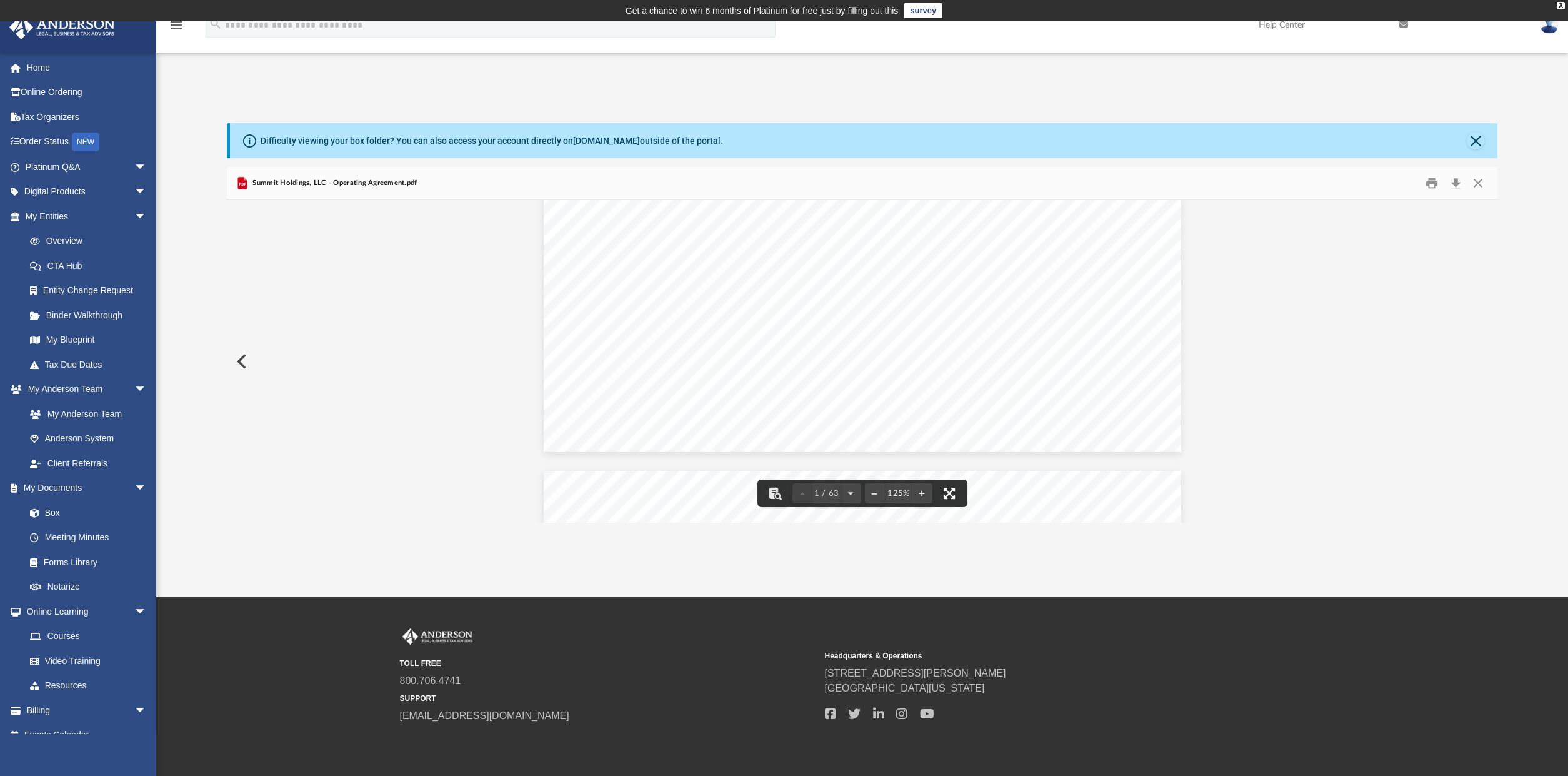
scroll to position [0, 0]
click at [59, 510] on link "Box" at bounding box center [92, 512] width 148 height 25
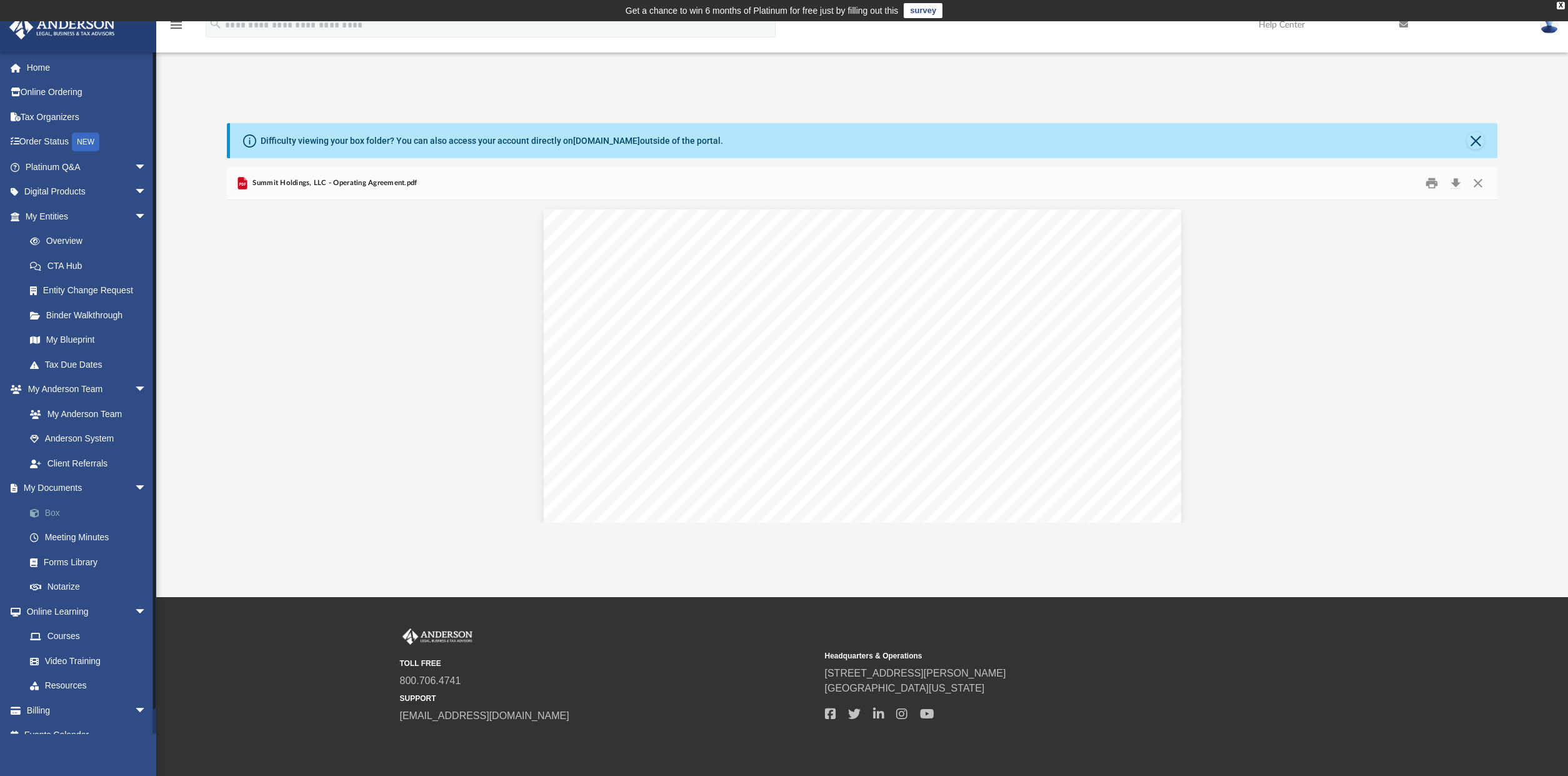
click at [53, 511] on link "Box" at bounding box center [92, 512] width 148 height 25
click at [59, 371] on link "Tax Due Dates" at bounding box center [92, 365] width 148 height 25
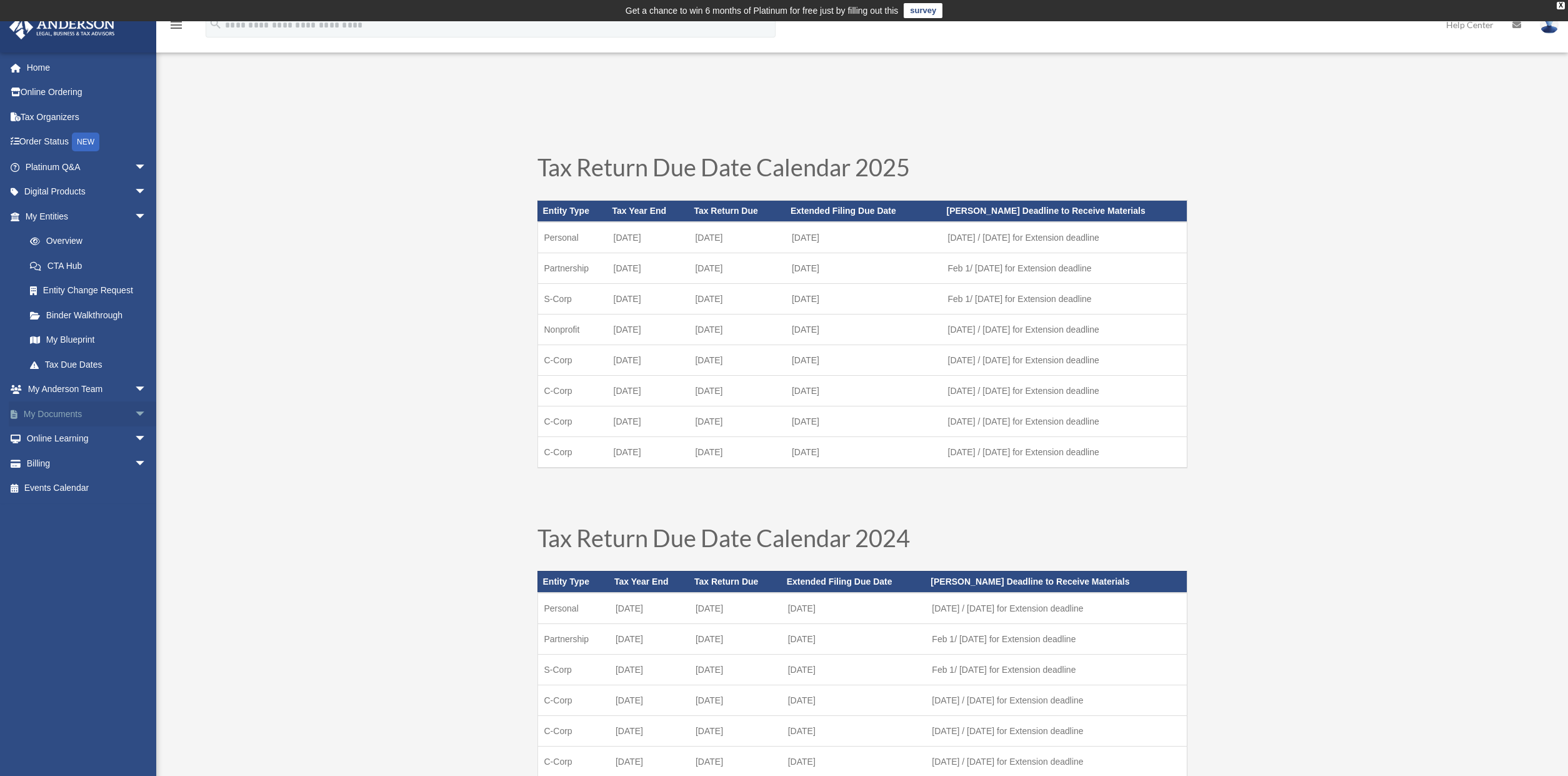
click at [71, 416] on link "My Documents arrow_drop_down" at bounding box center [87, 414] width 157 height 25
click at [141, 416] on span "arrow_drop_down" at bounding box center [147, 414] width 25 height 25
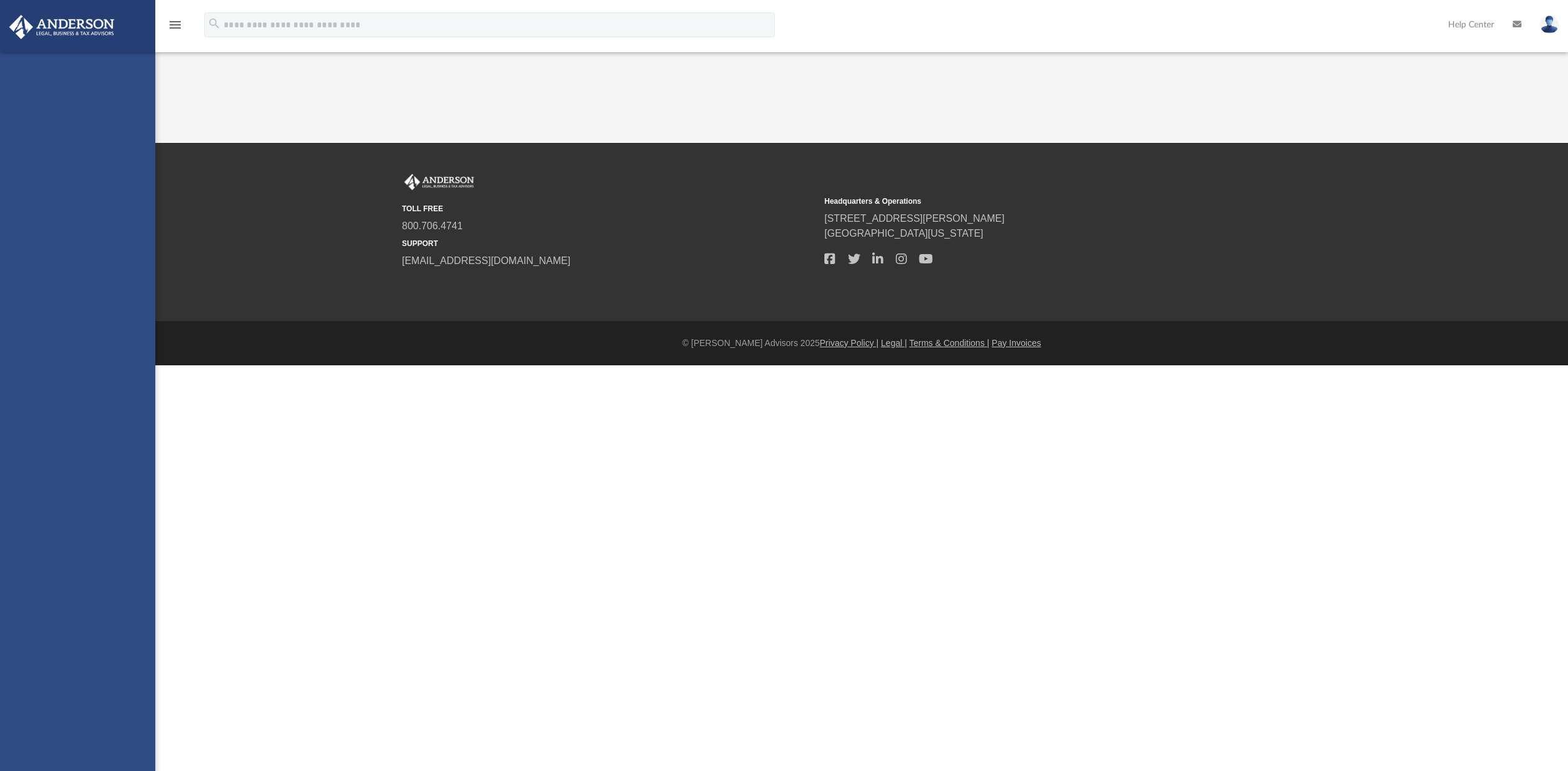
click at [43, 430] on div "danielp290@gmail.com Sign Out danielp290@gmail.com Home Online Ordering Tax Org…" at bounding box center [78, 437] width 155 height 771
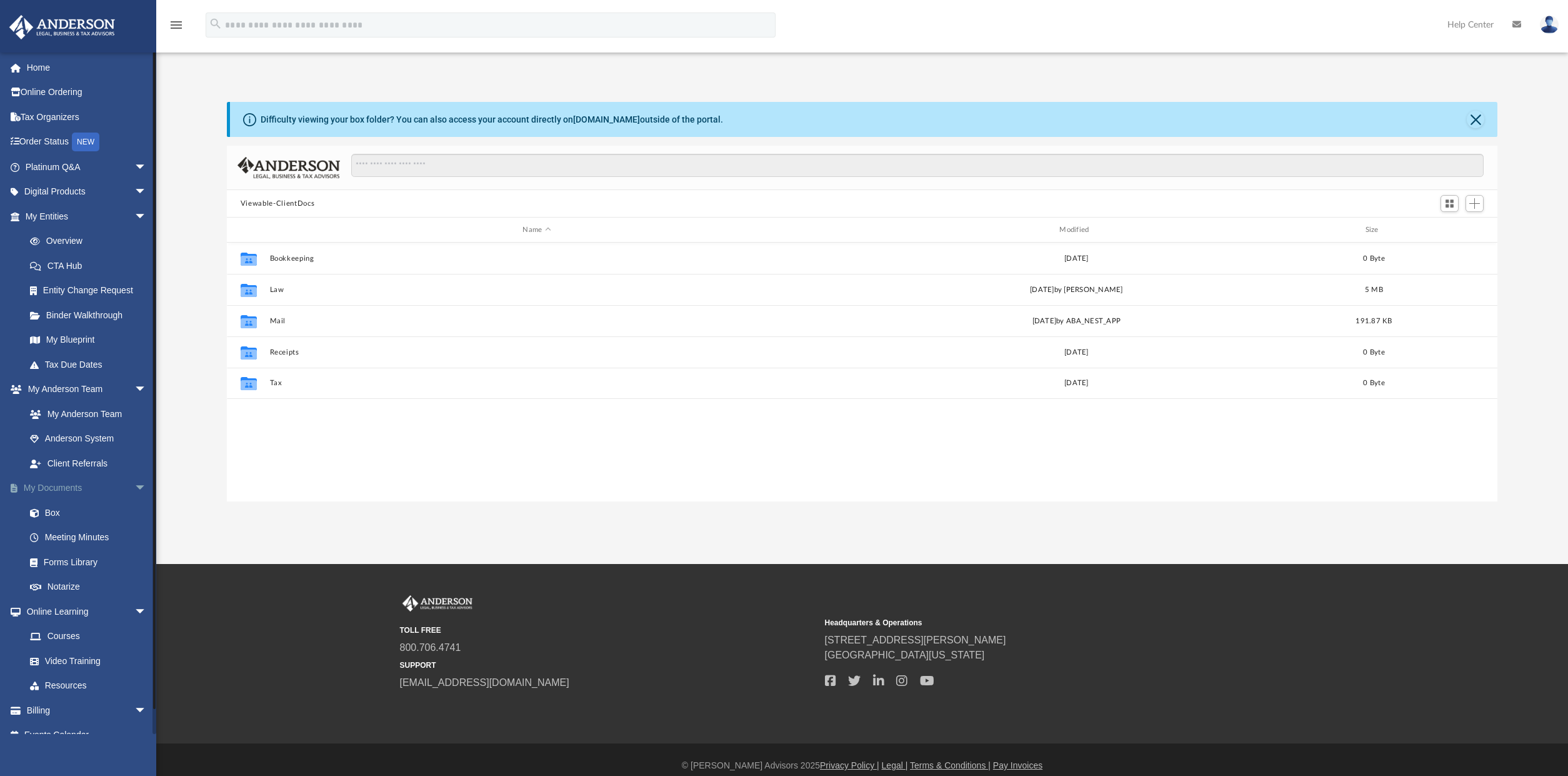
scroll to position [275, 1261]
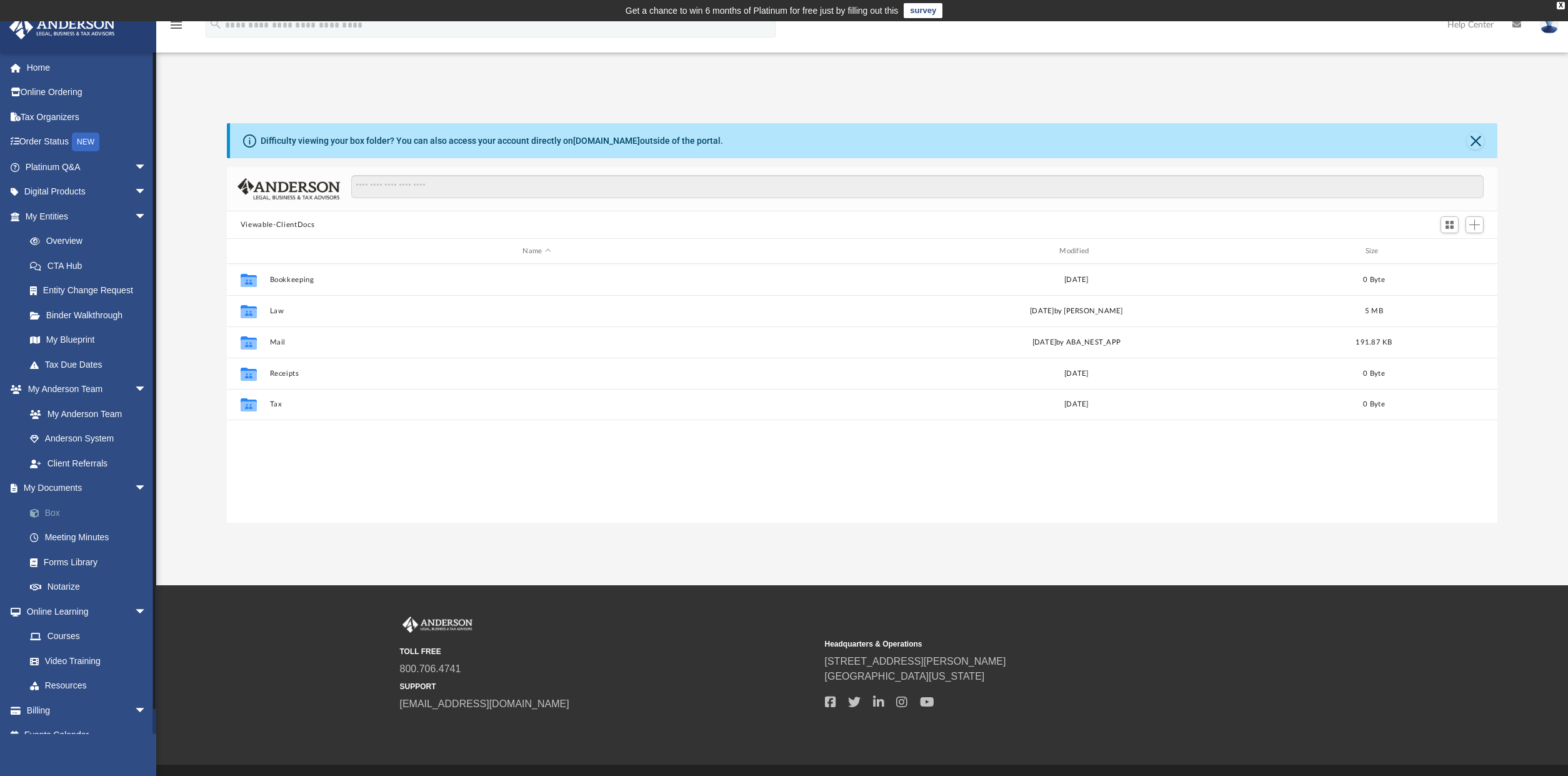
click at [59, 511] on link "Box" at bounding box center [92, 512] width 148 height 25
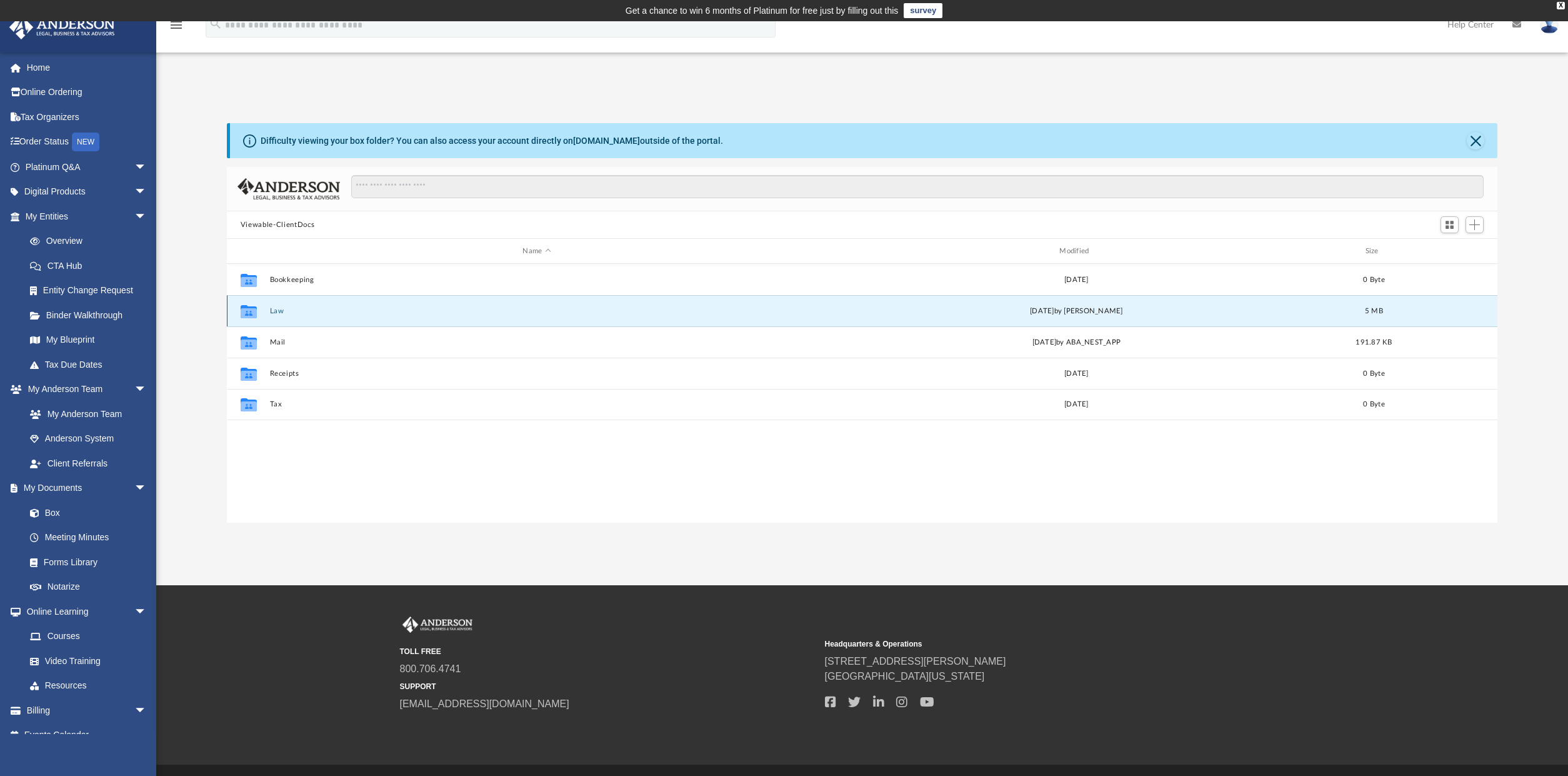
click at [273, 311] on button "Law" at bounding box center [536, 310] width 534 height 8
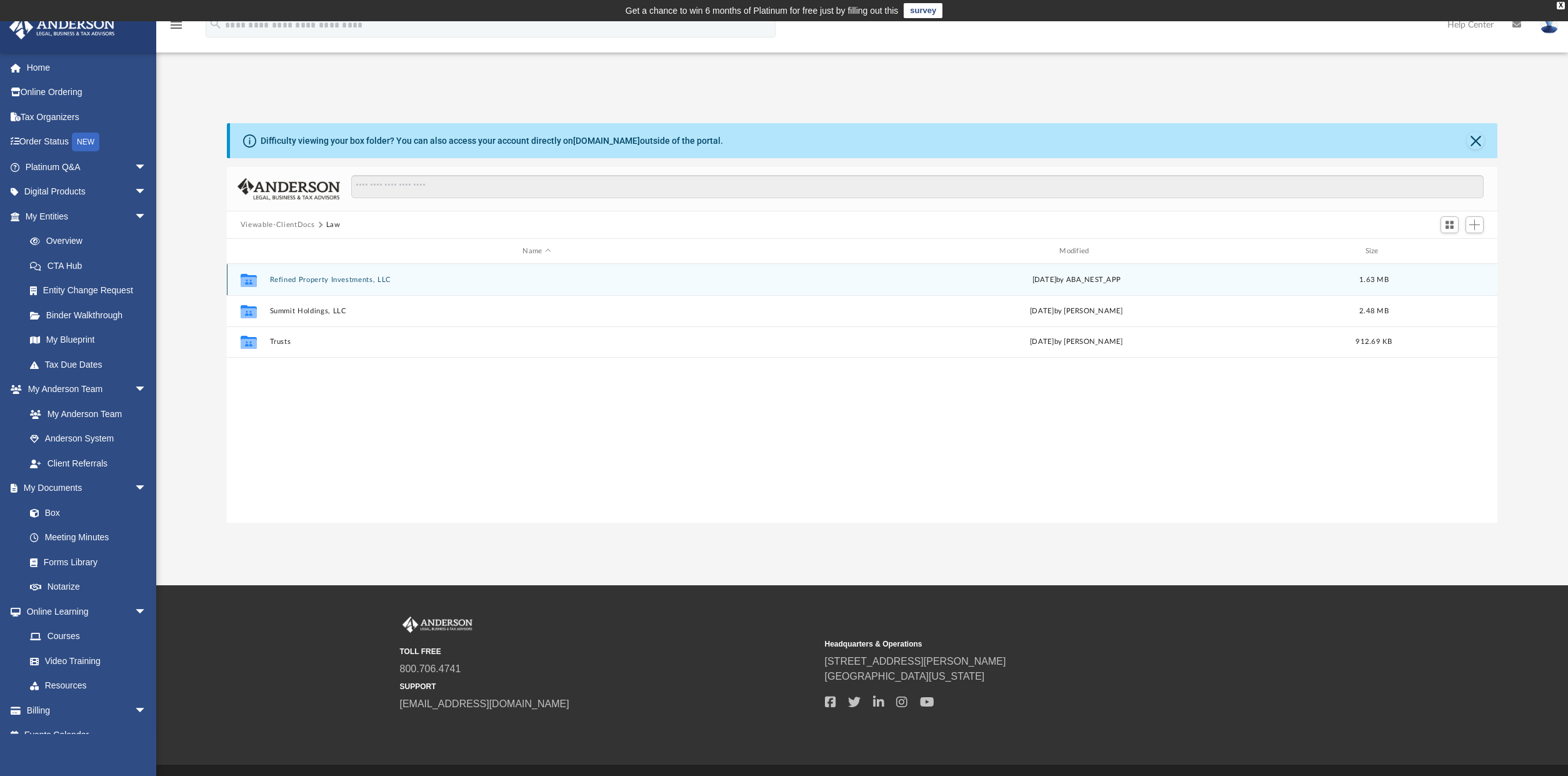
click at [319, 278] on button "Refined Property Investments, LLC" at bounding box center [536, 279] width 534 height 8
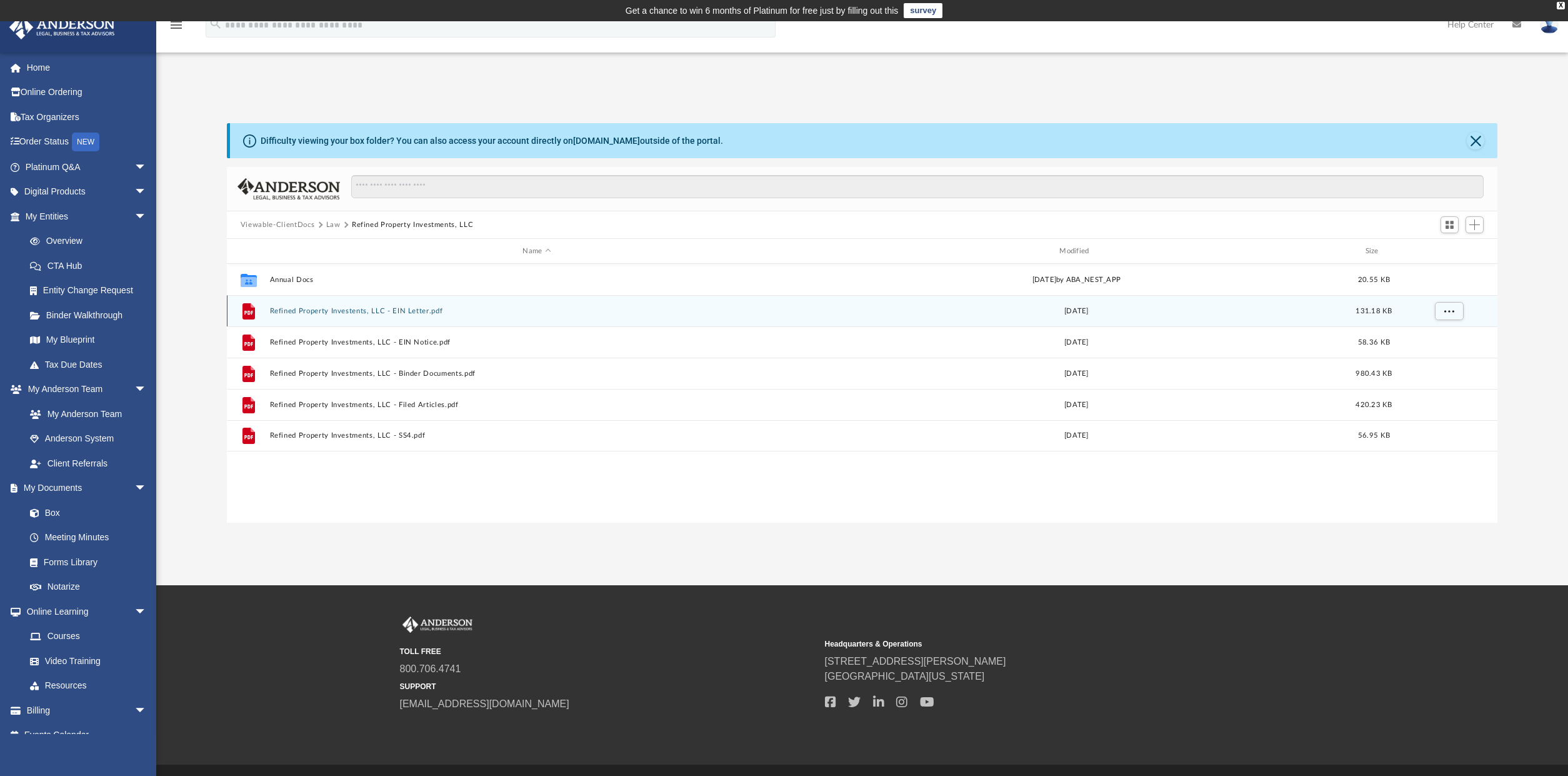
click at [286, 310] on button "Refined Property Investents, LLC - EIN Letter.pdf" at bounding box center [536, 310] width 534 height 8
